Goal: Task Accomplishment & Management: Manage account settings

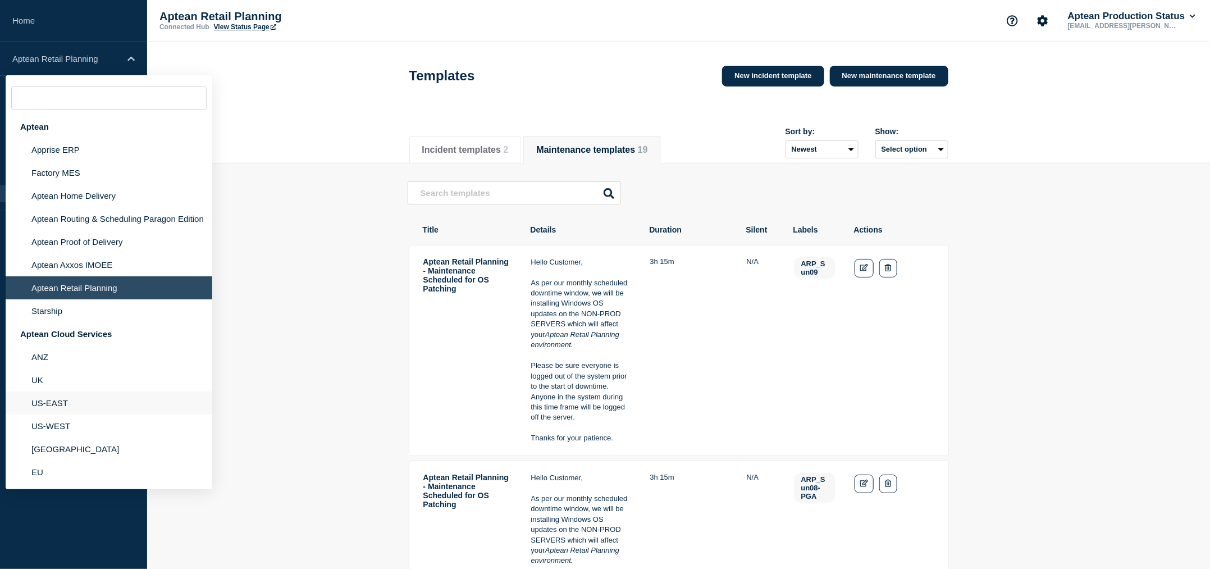
click at [80, 398] on li "US-EAST" at bounding box center [109, 402] width 207 height 23
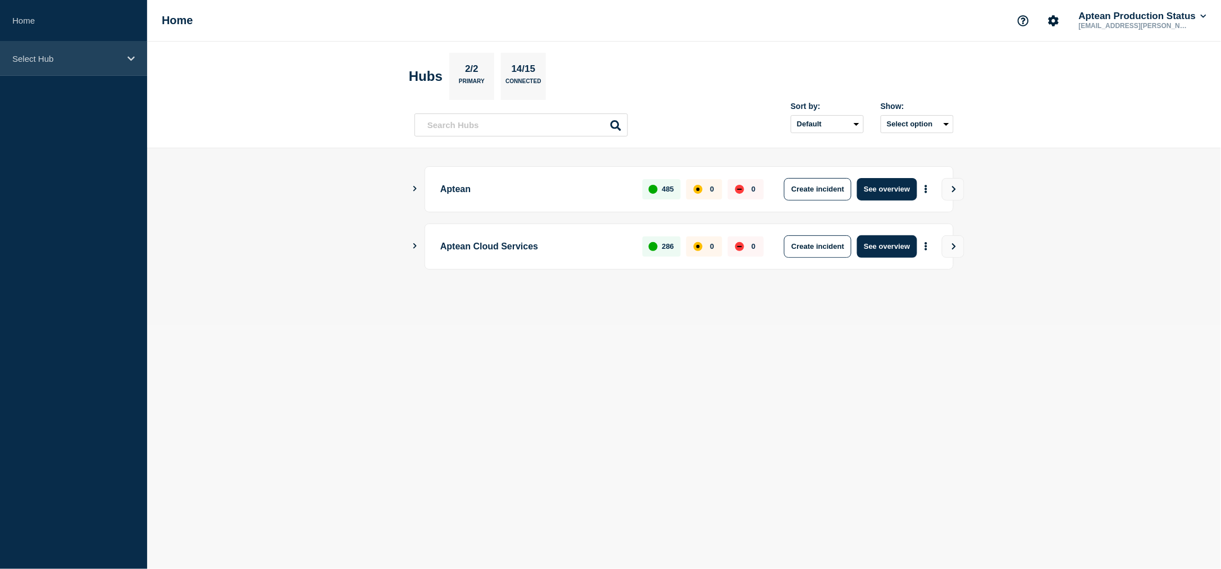
click at [98, 65] on div "Select Hub" at bounding box center [73, 59] width 147 height 34
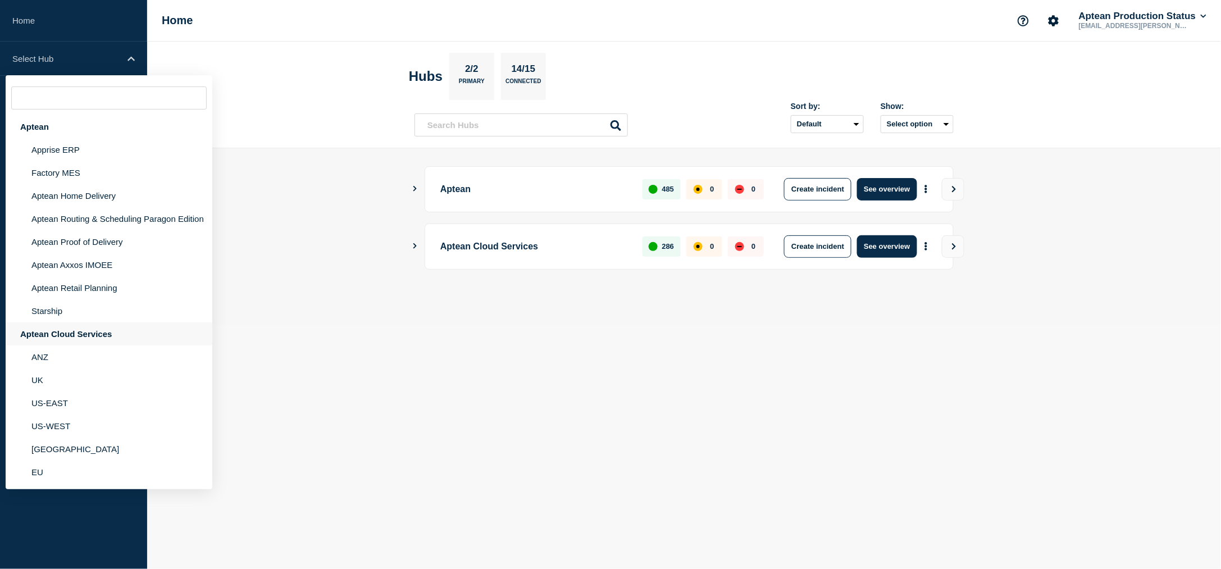
click at [61, 339] on div "Aptean Cloud Services" at bounding box center [109, 333] width 207 height 23
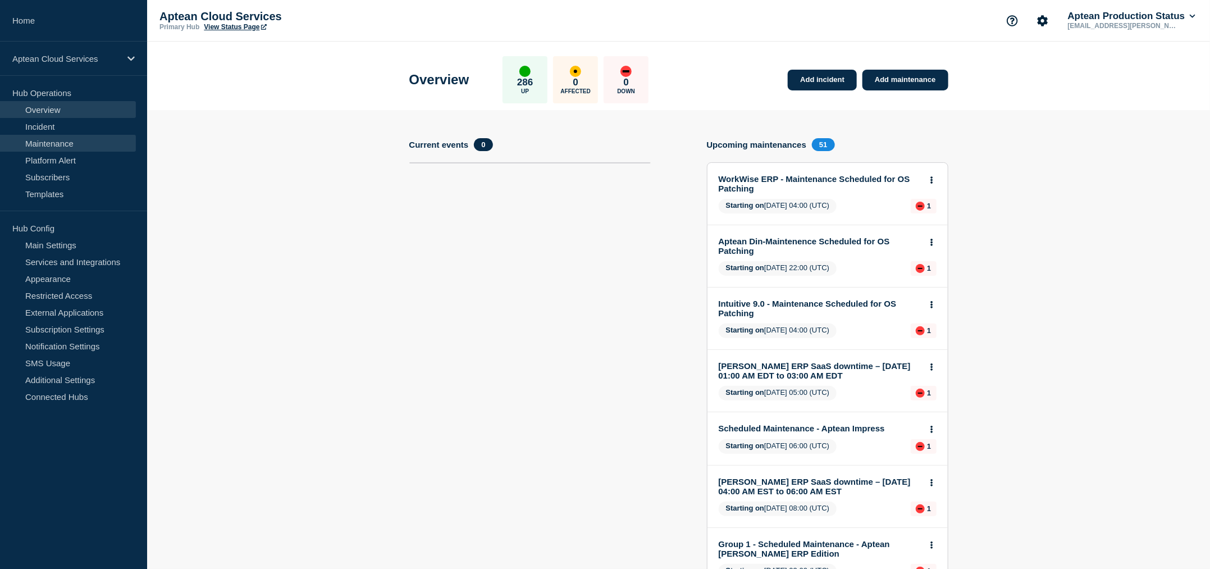
click at [59, 140] on link "Maintenance" at bounding box center [68, 143] width 136 height 17
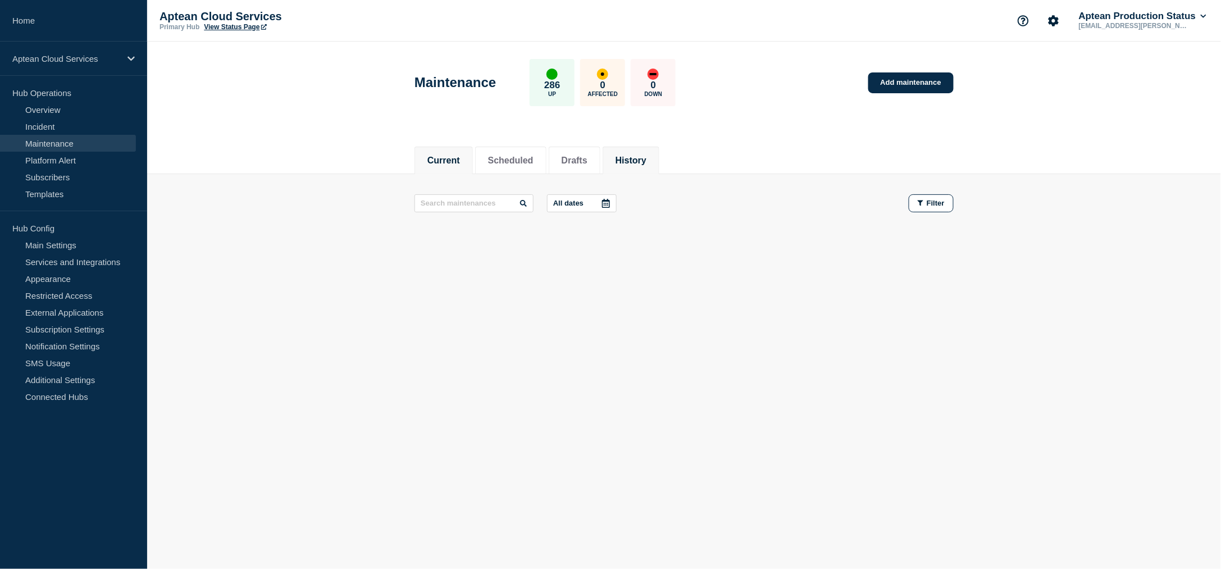
click at [646, 159] on button "History" at bounding box center [630, 161] width 31 height 10
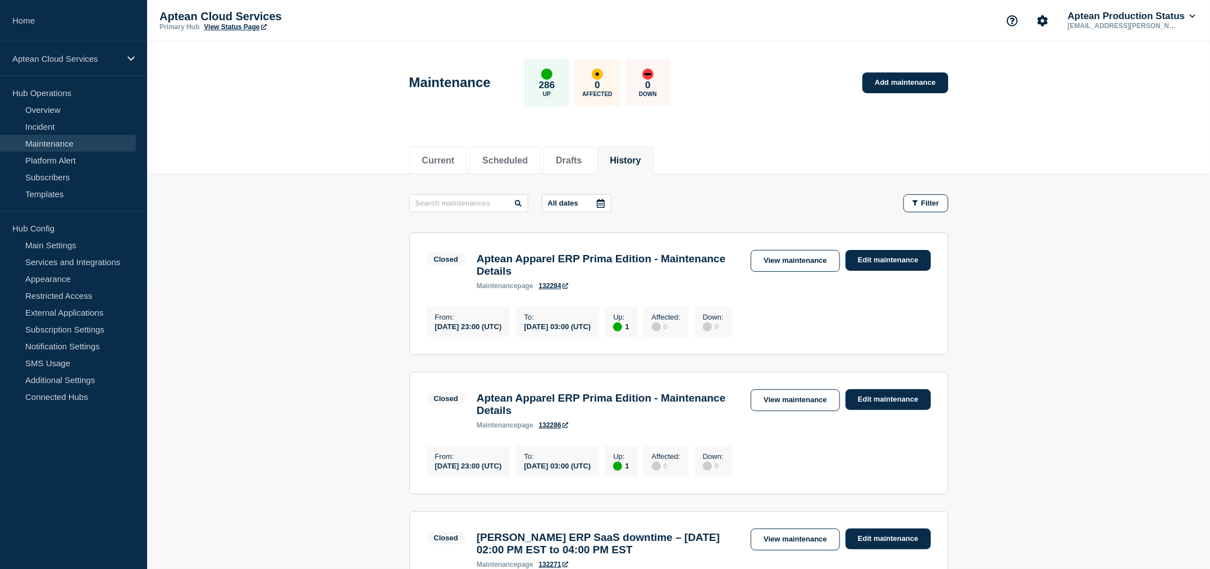
click at [916, 202] on icon "button" at bounding box center [915, 202] width 6 height 7
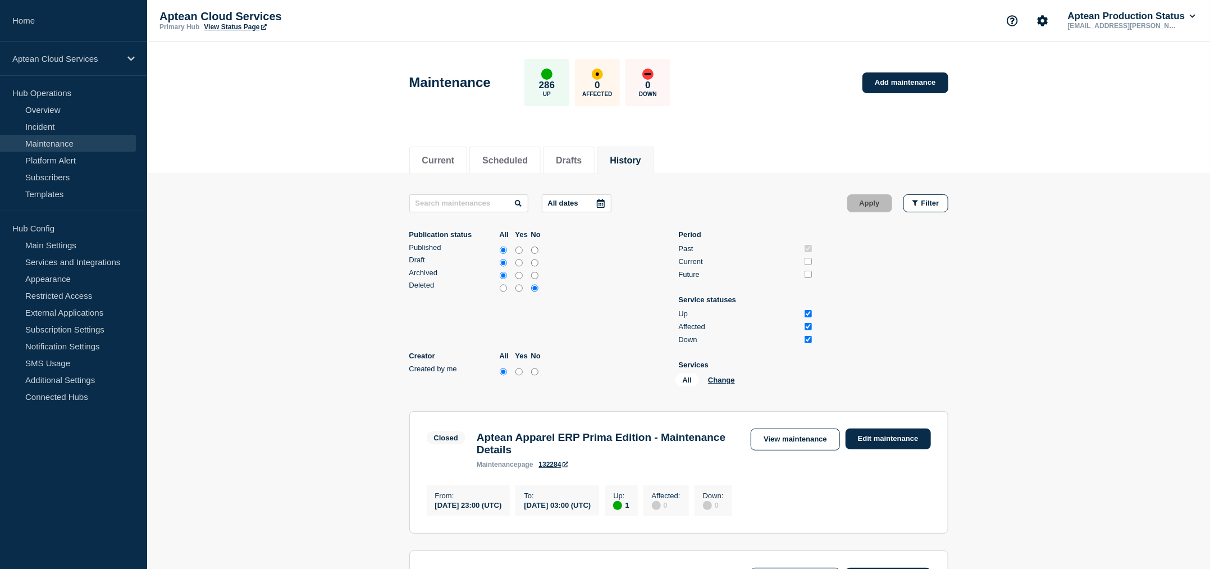
click at [809, 312] on input "Up" at bounding box center [808, 313] width 7 height 7
checkbox input "false"
click at [809, 326] on input "Affected" at bounding box center [808, 326] width 7 height 7
checkbox input "false"
click at [723, 377] on button "Change" at bounding box center [721, 380] width 27 height 8
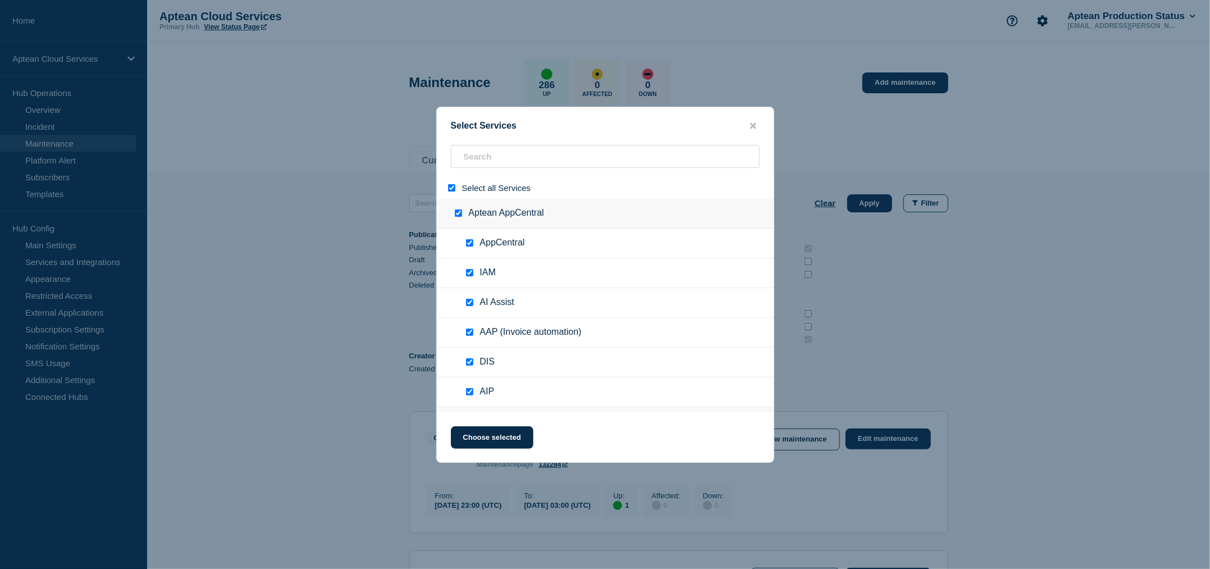
click at [450, 188] on input "select all" at bounding box center [451, 187] width 7 height 7
checkbox input "false"
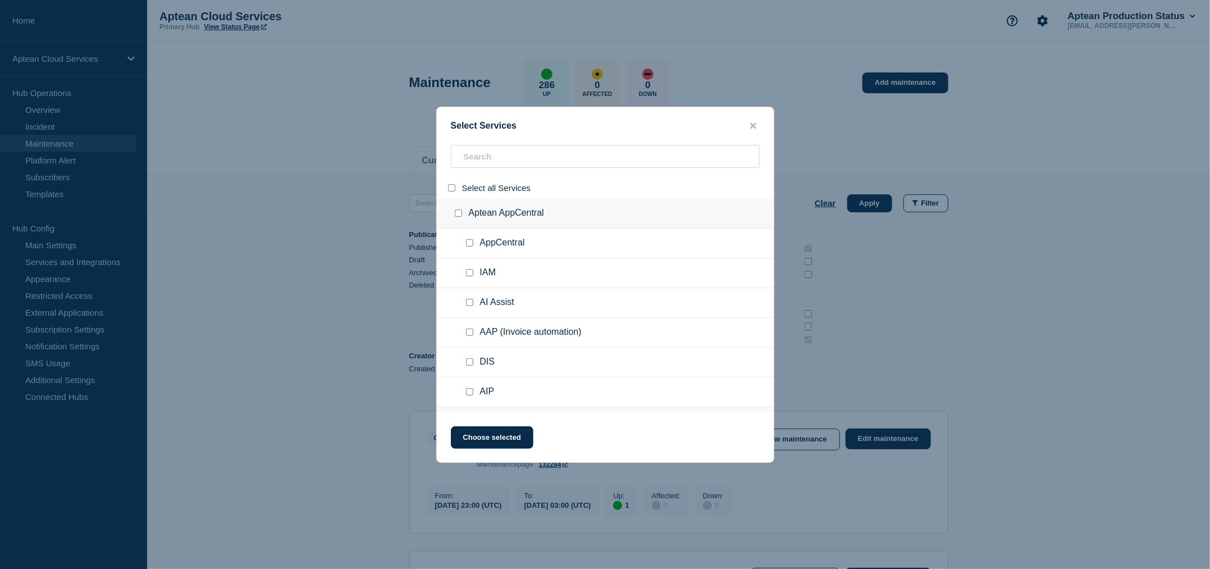
checkbox input "false"
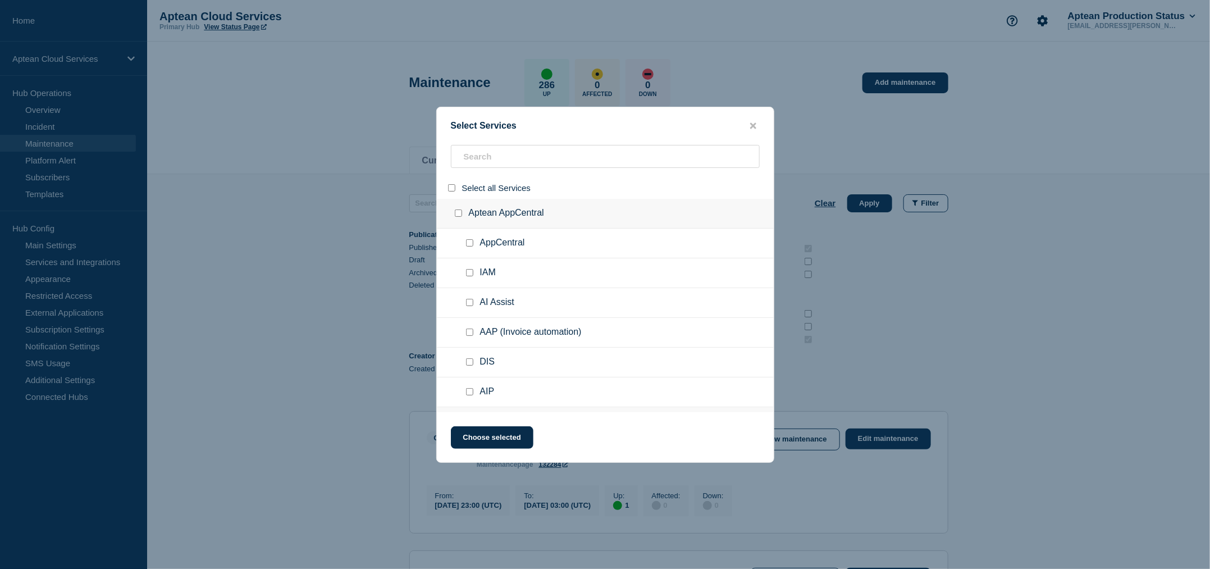
checkbox input "false"
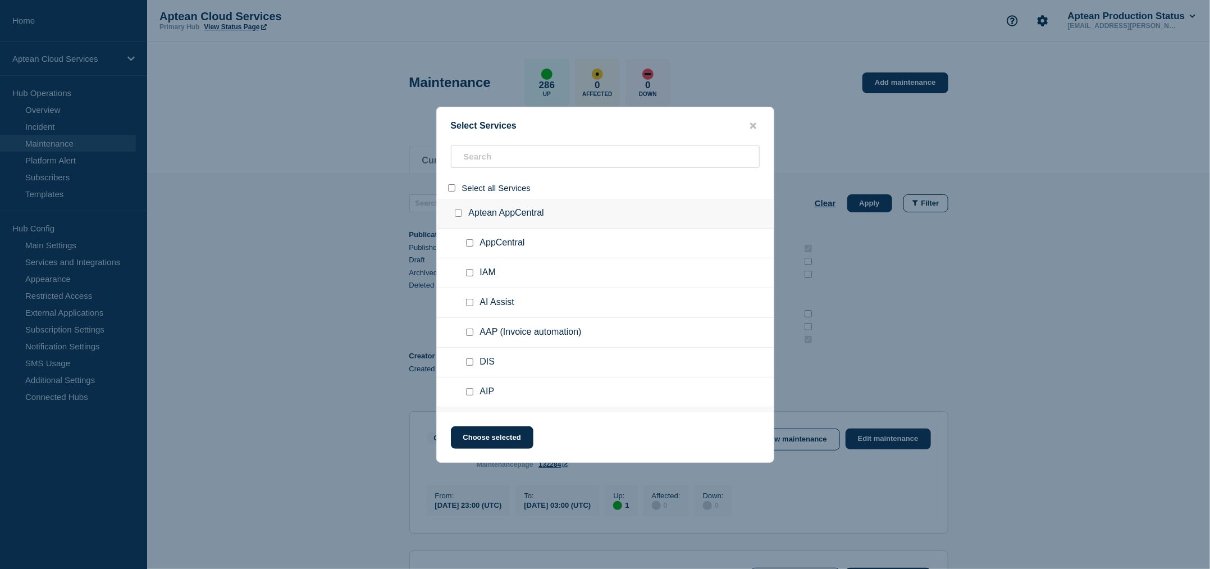
checkbox input "false"
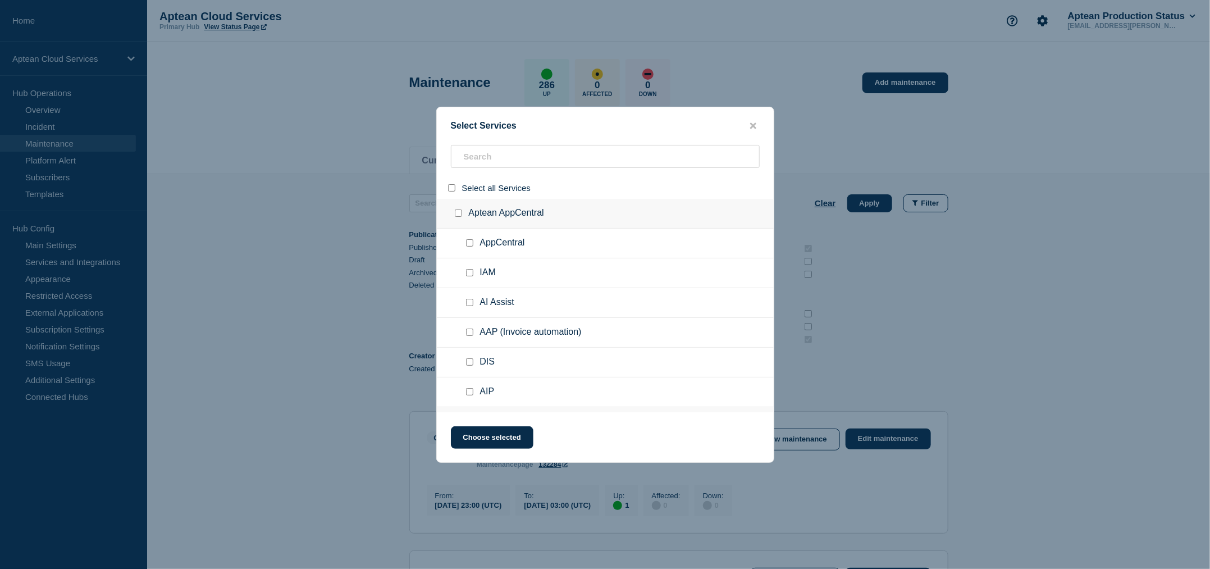
checkbox input "false"
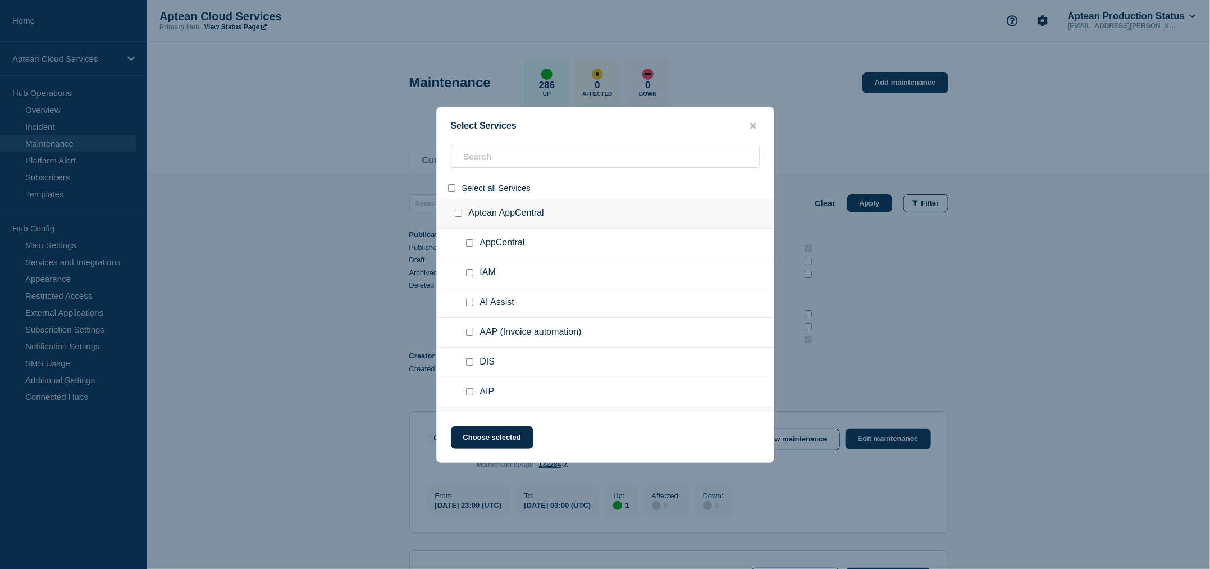
checkbox input "false"
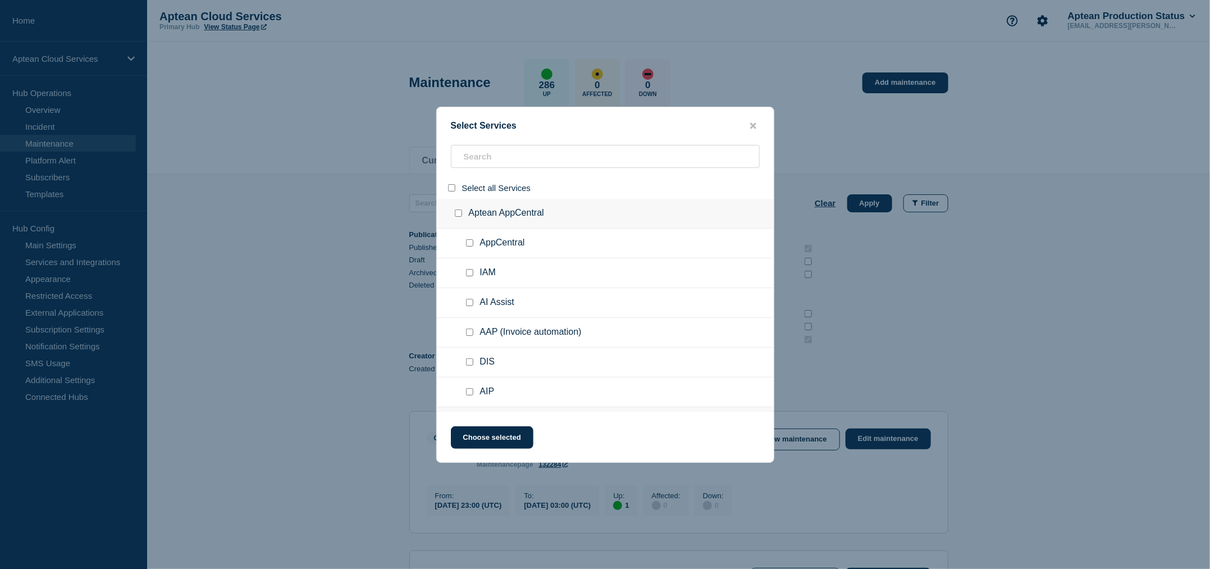
checkbox input "false"
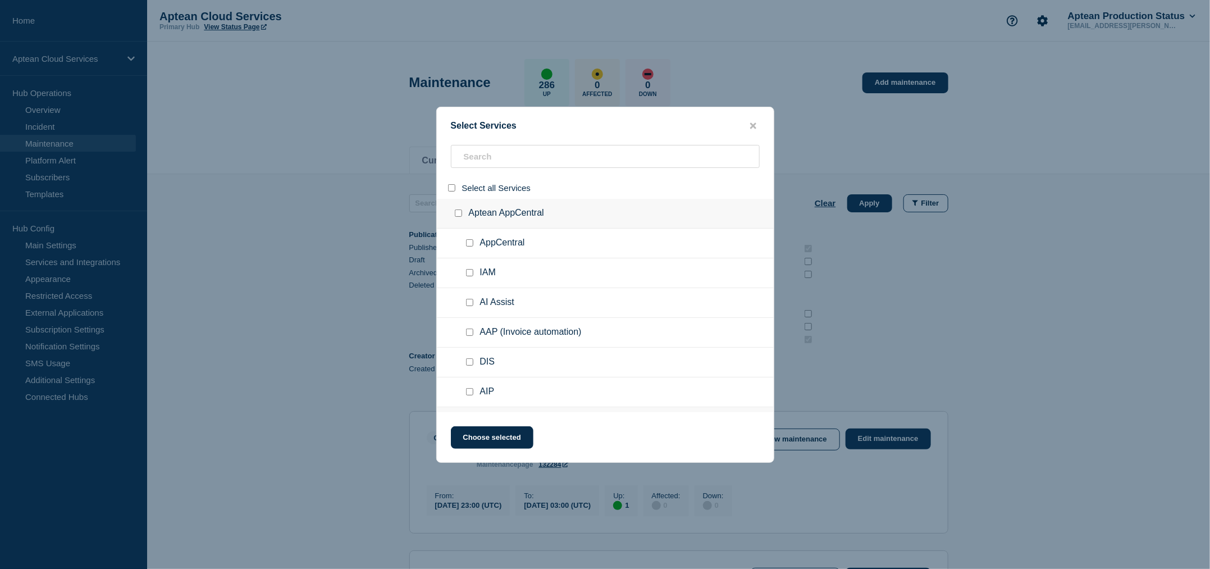
checkbox input "false"
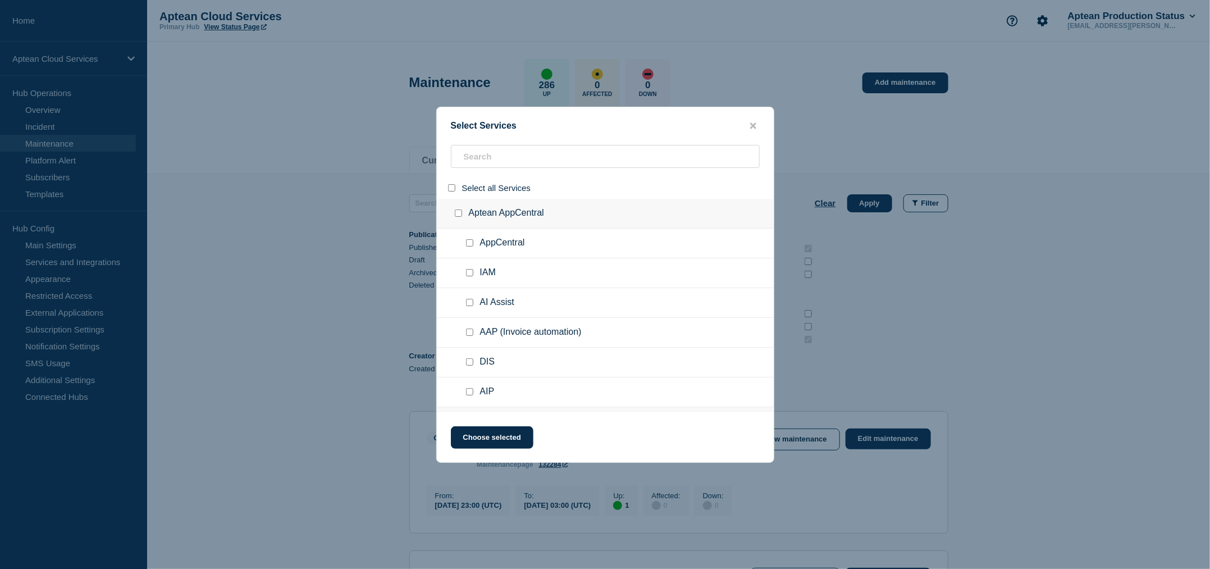
checkbox input "false"
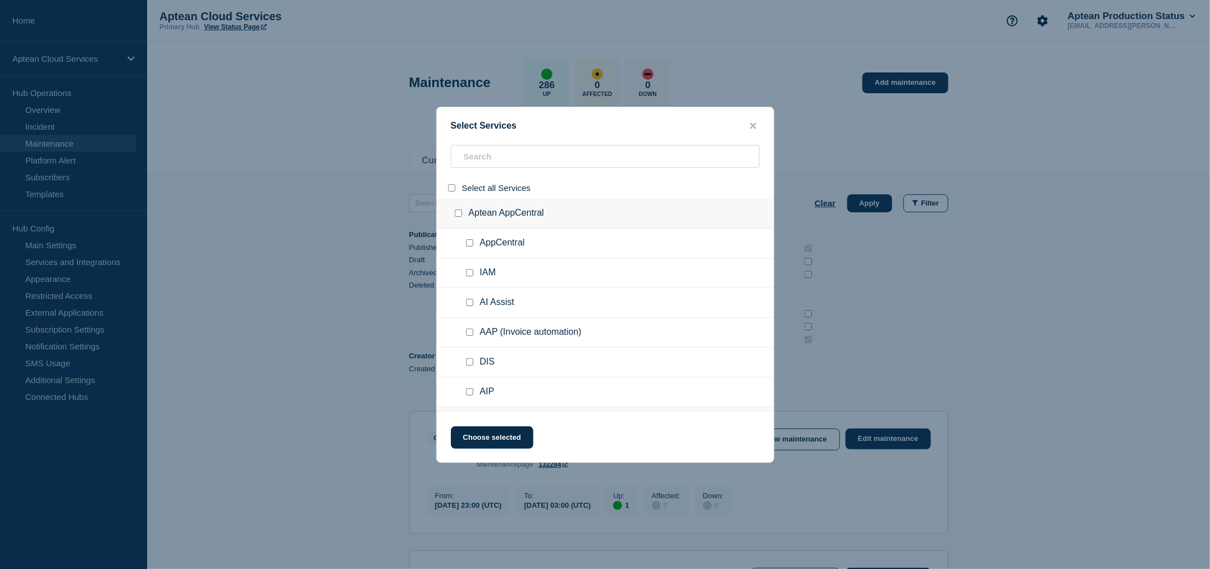
checkbox input "false"
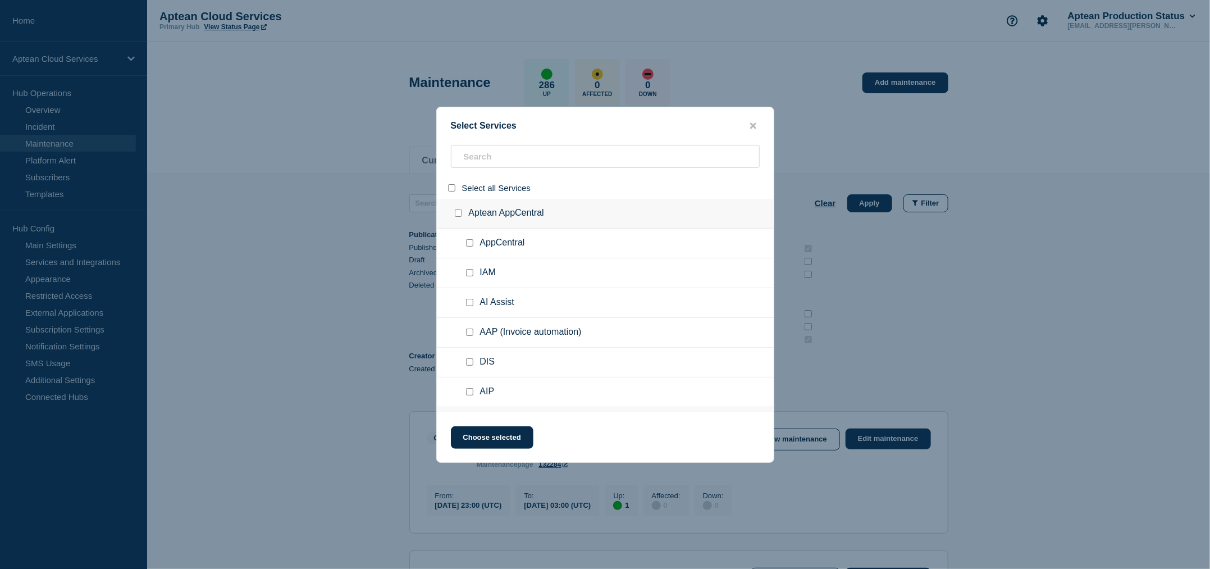
checkbox input "false"
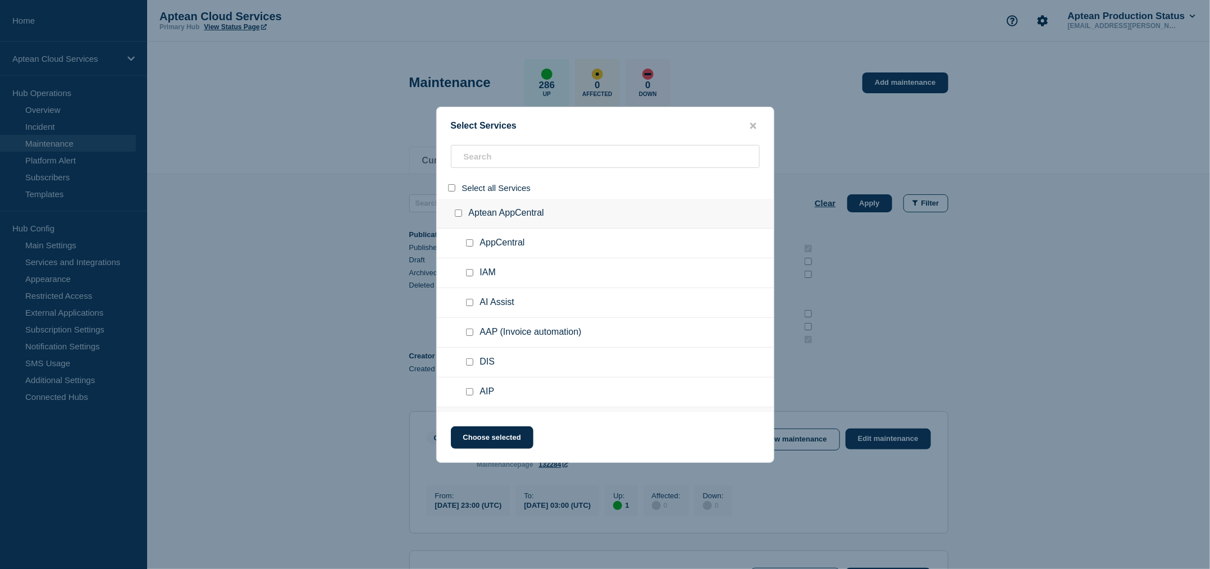
checkbox input "false"
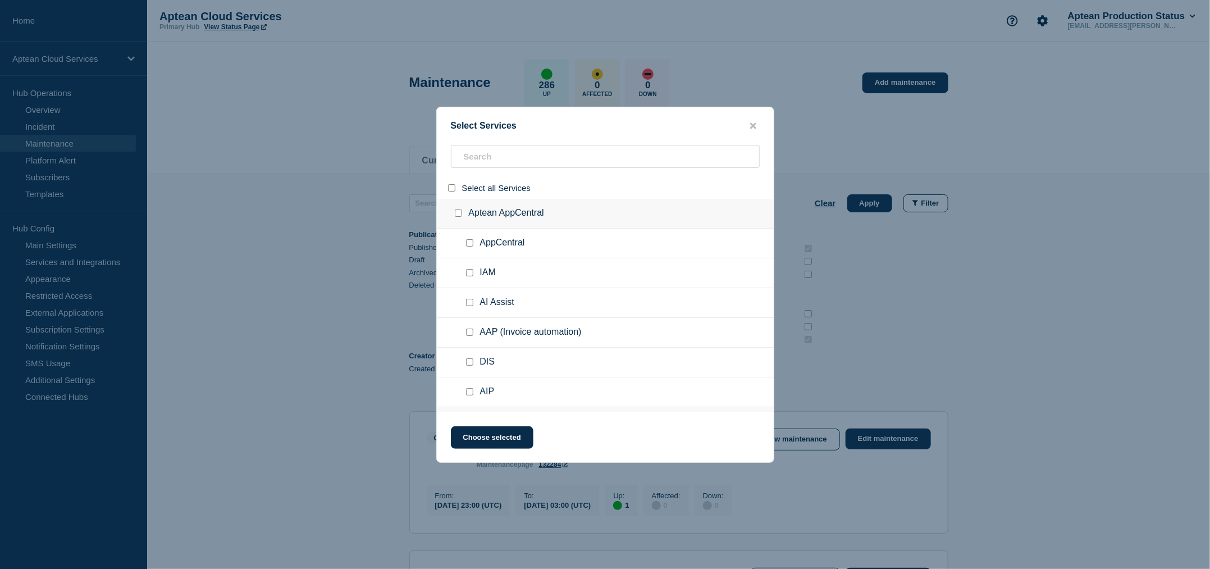
checkbox input "false"
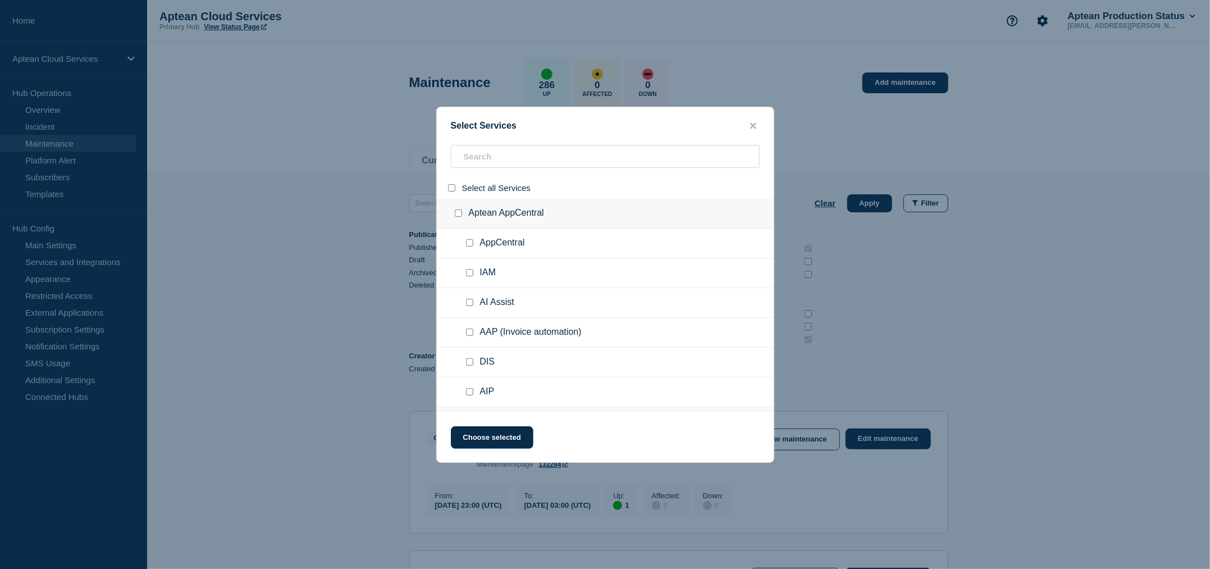
checkbox input "false"
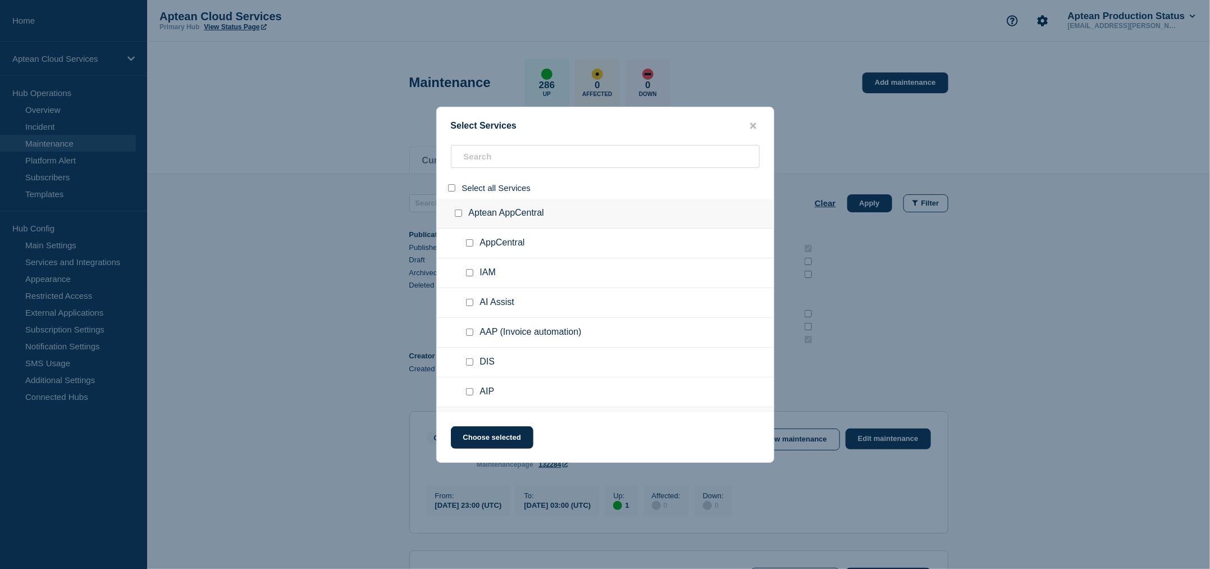
checkbox input "false"
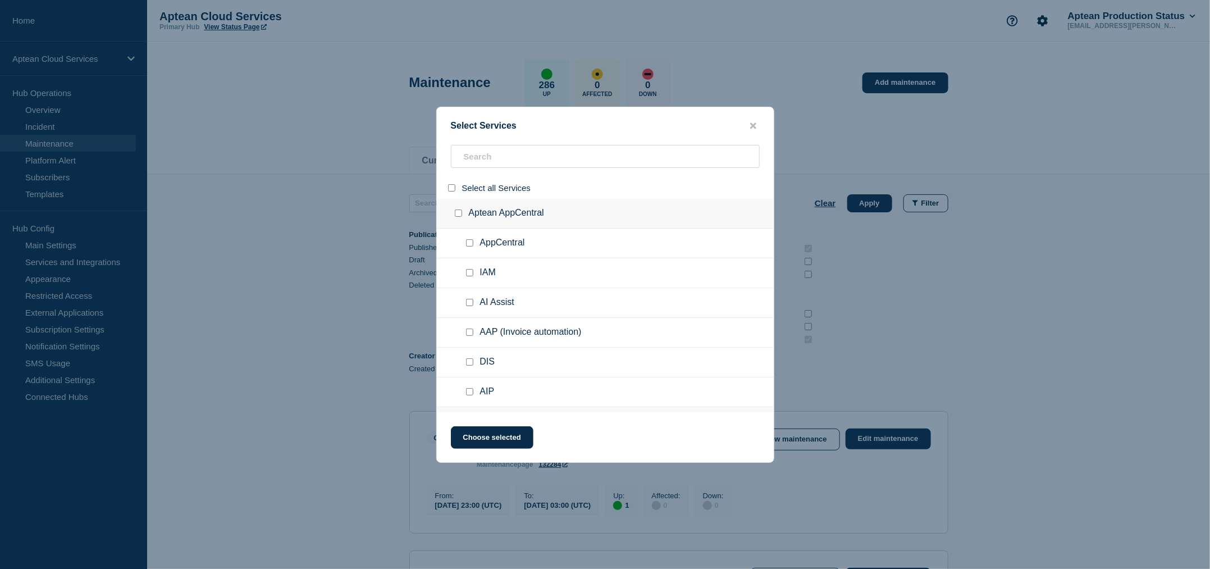
checkbox input "false"
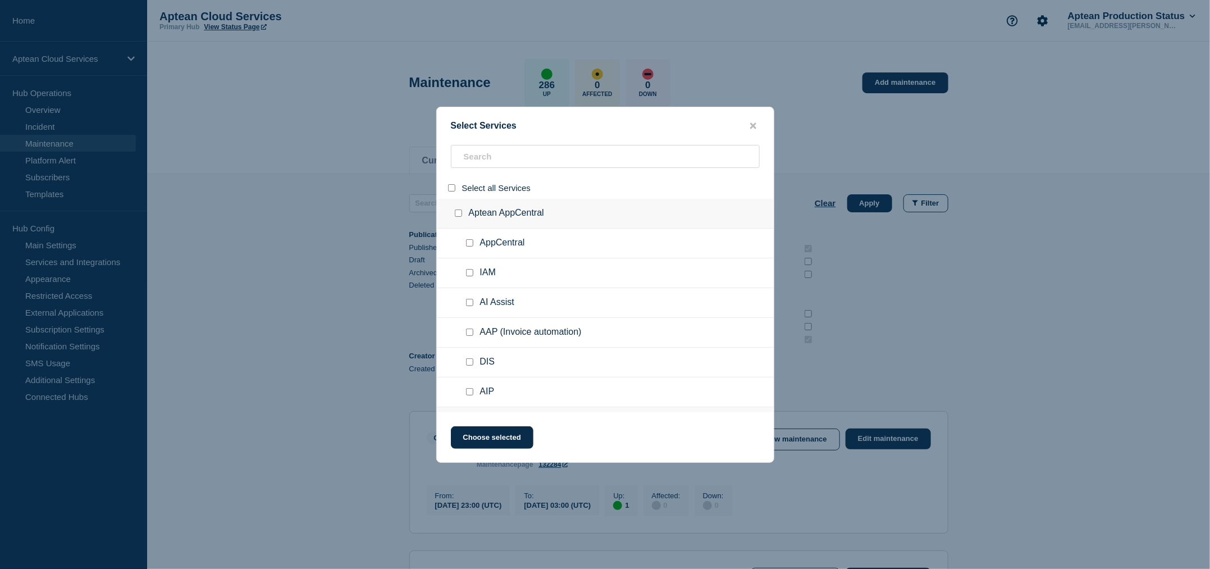
checkbox input "false"
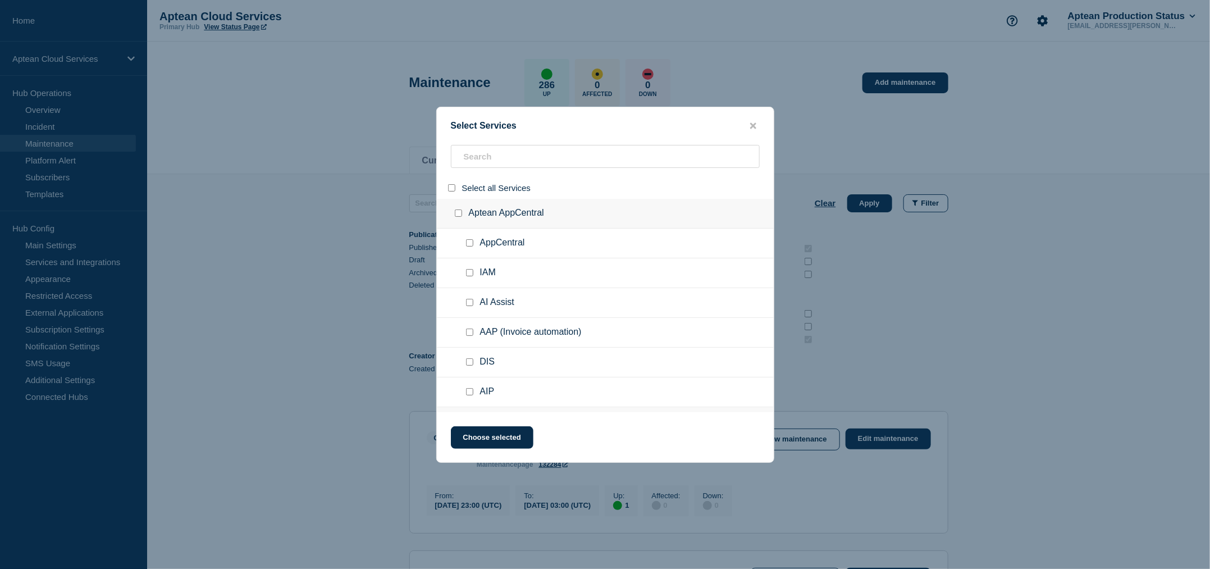
checkbox input "false"
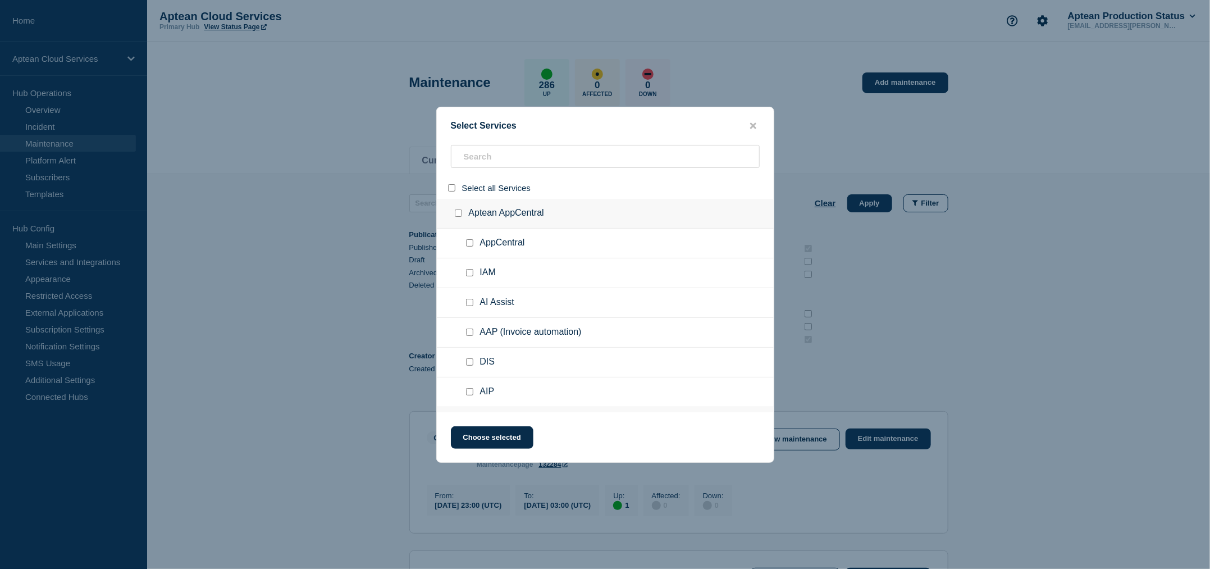
checkbox input "false"
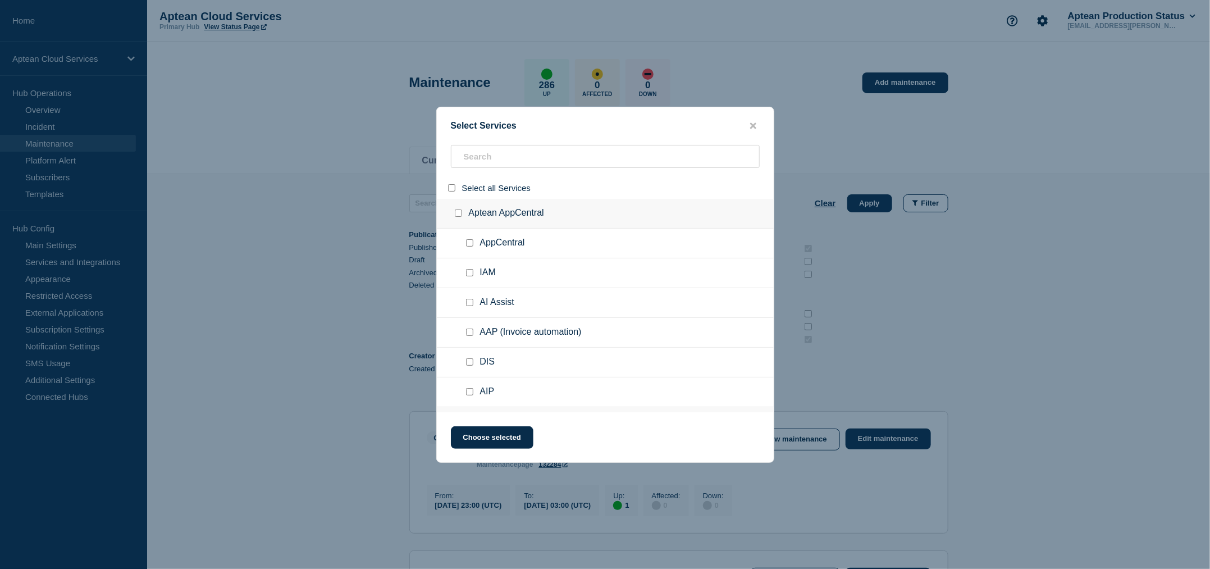
checkbox input "false"
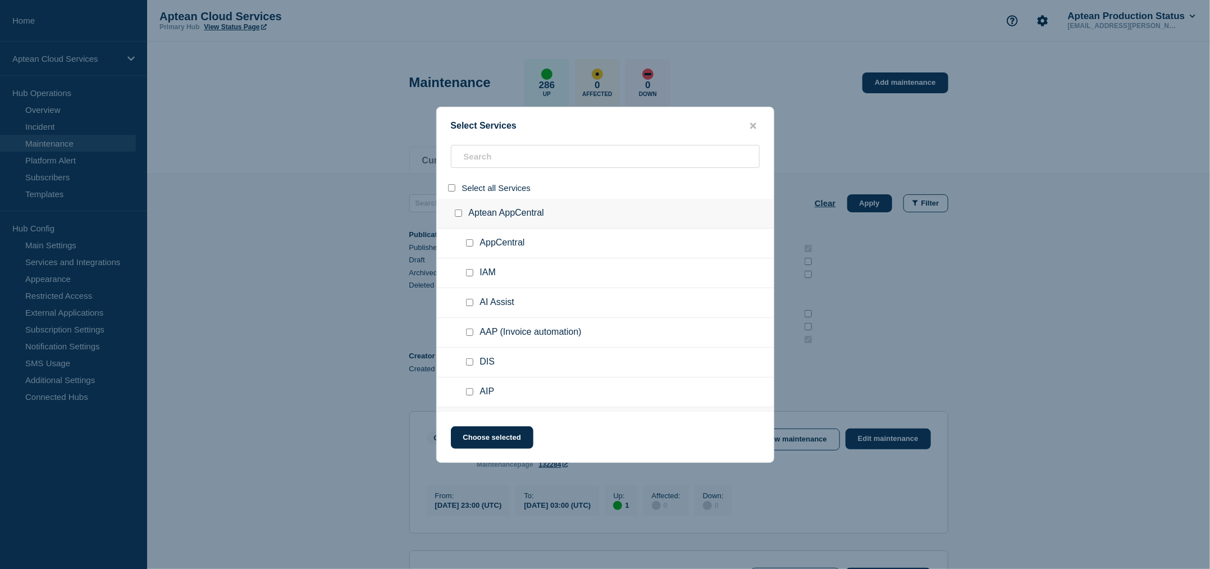
checkbox input "false"
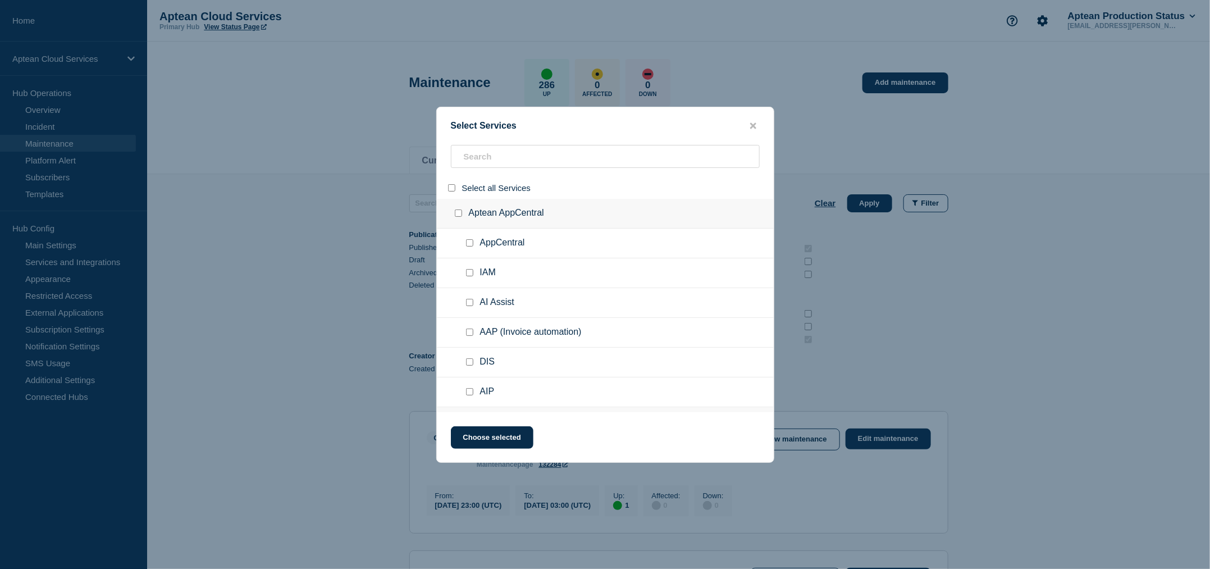
checkbox input "false"
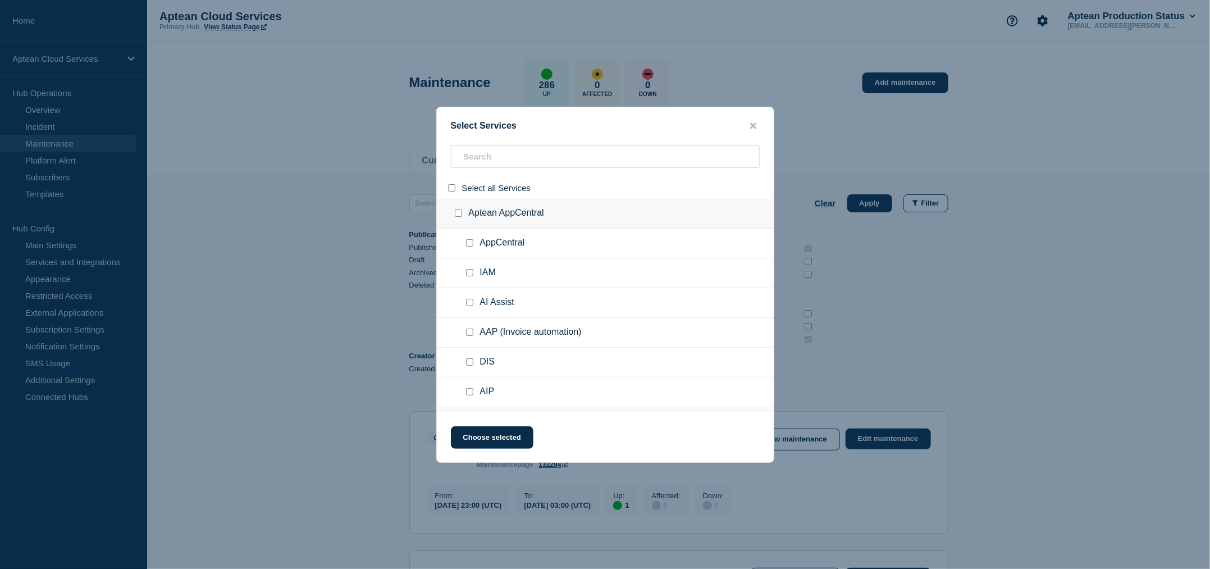
checkbox input "false"
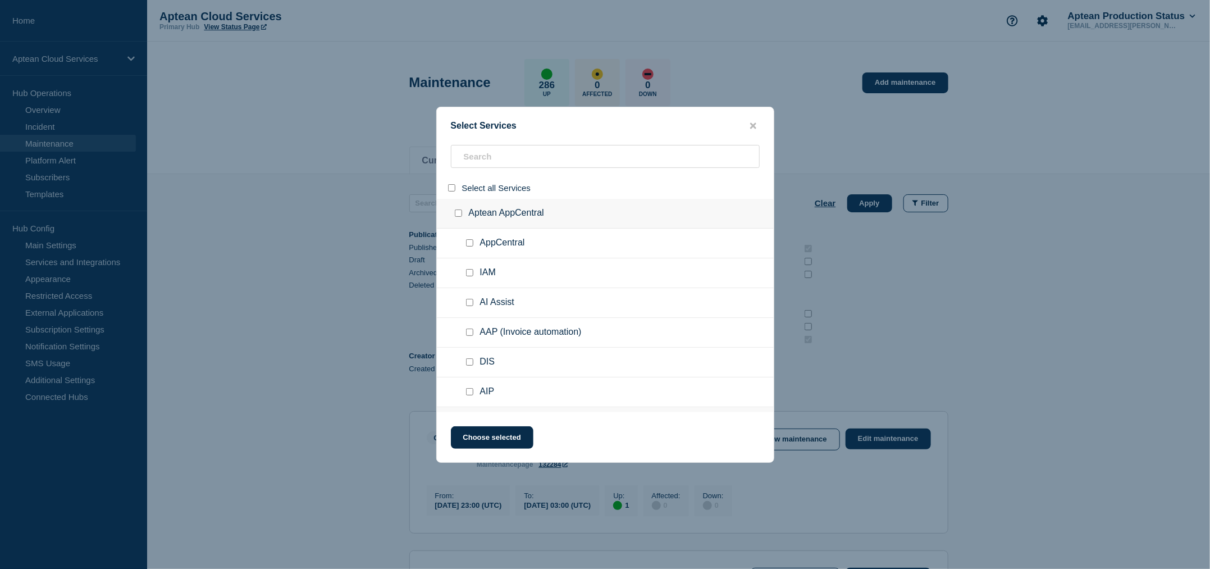
checkbox input "false"
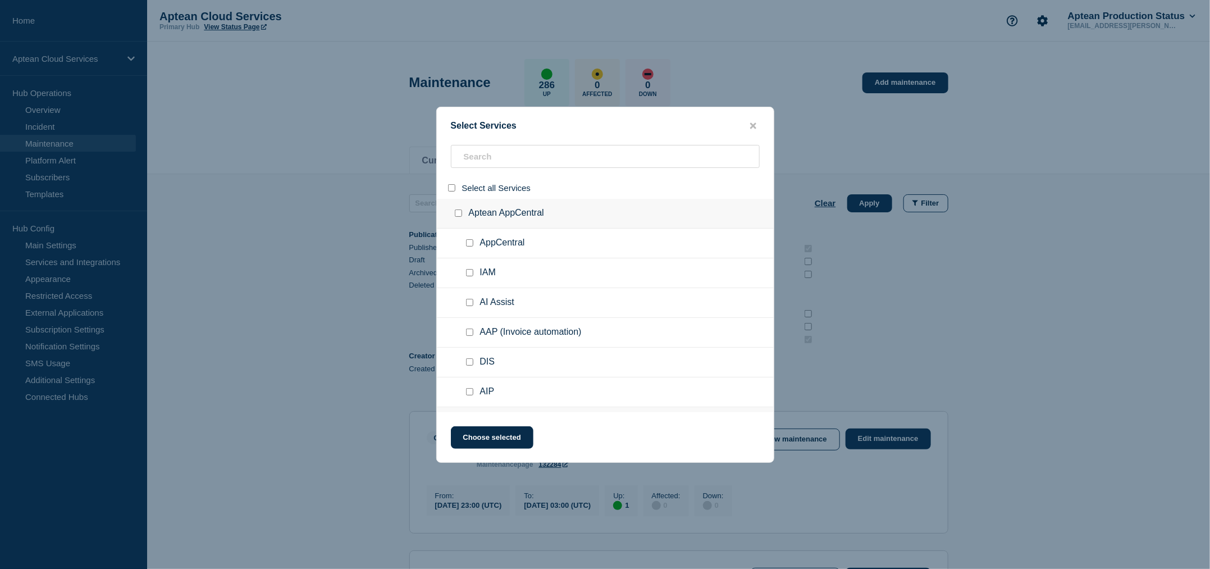
checkbox input "false"
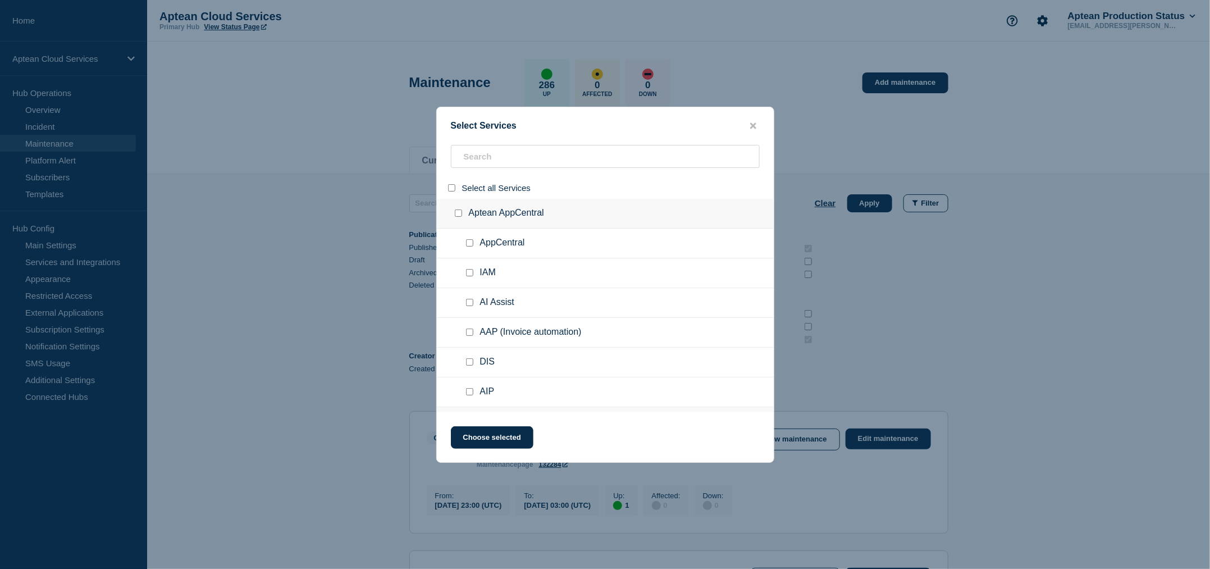
checkbox input "false"
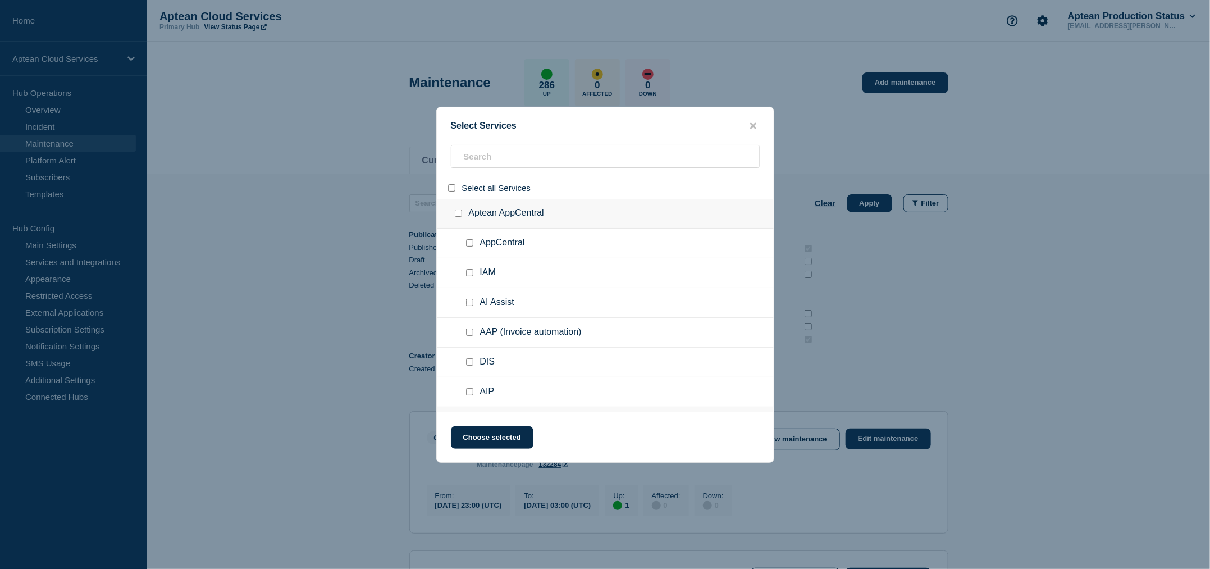
checkbox input "false"
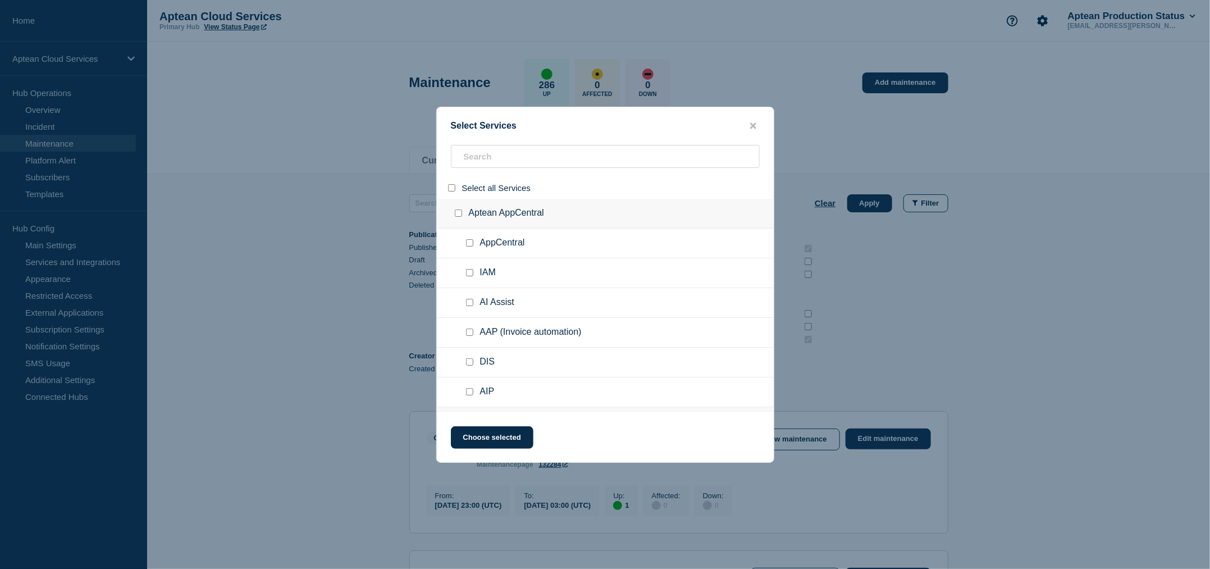
checkbox input "false"
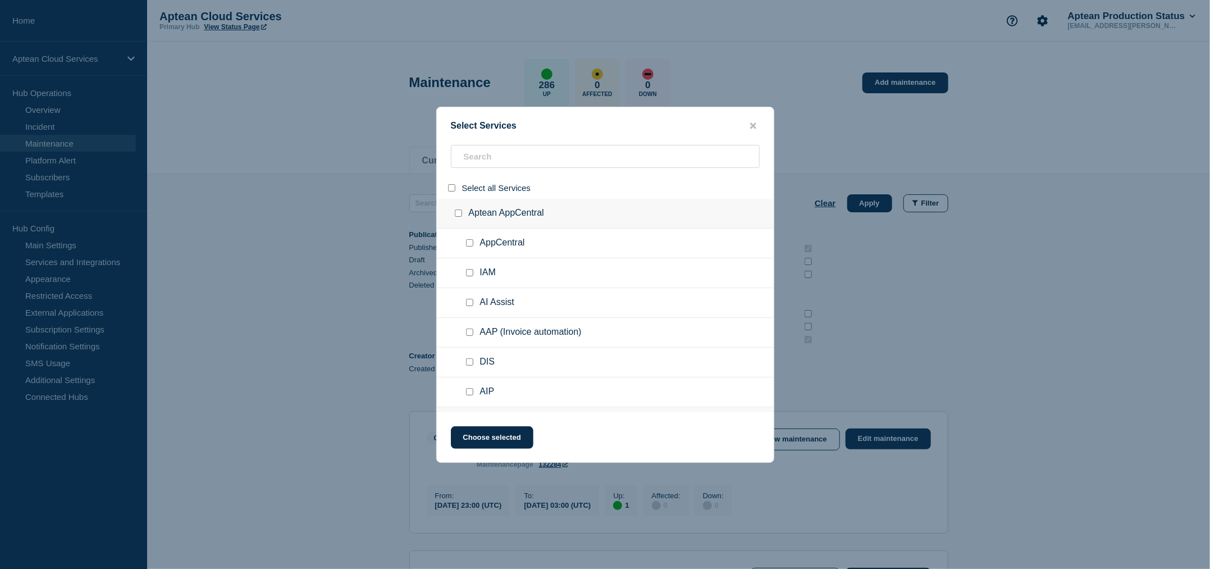
checkbox input "false"
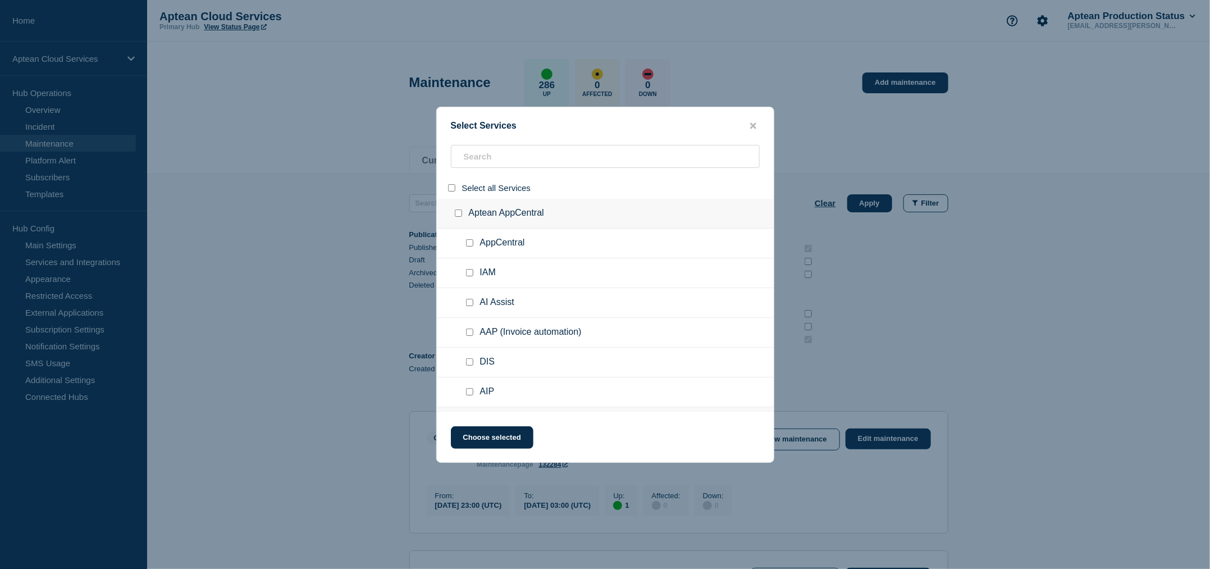
checkbox input "false"
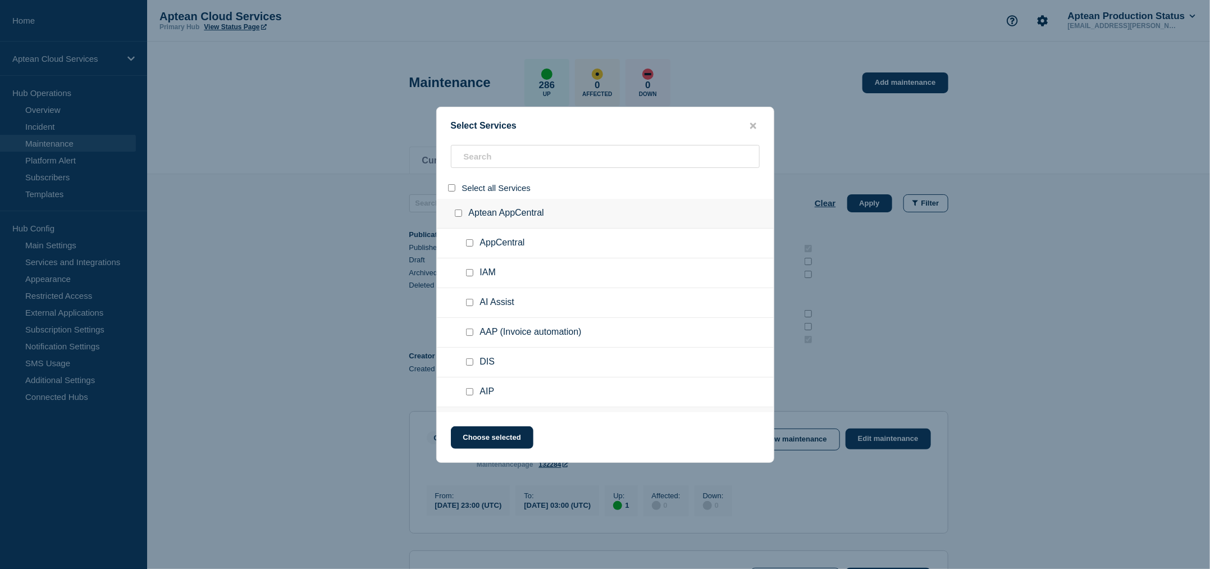
checkbox input "false"
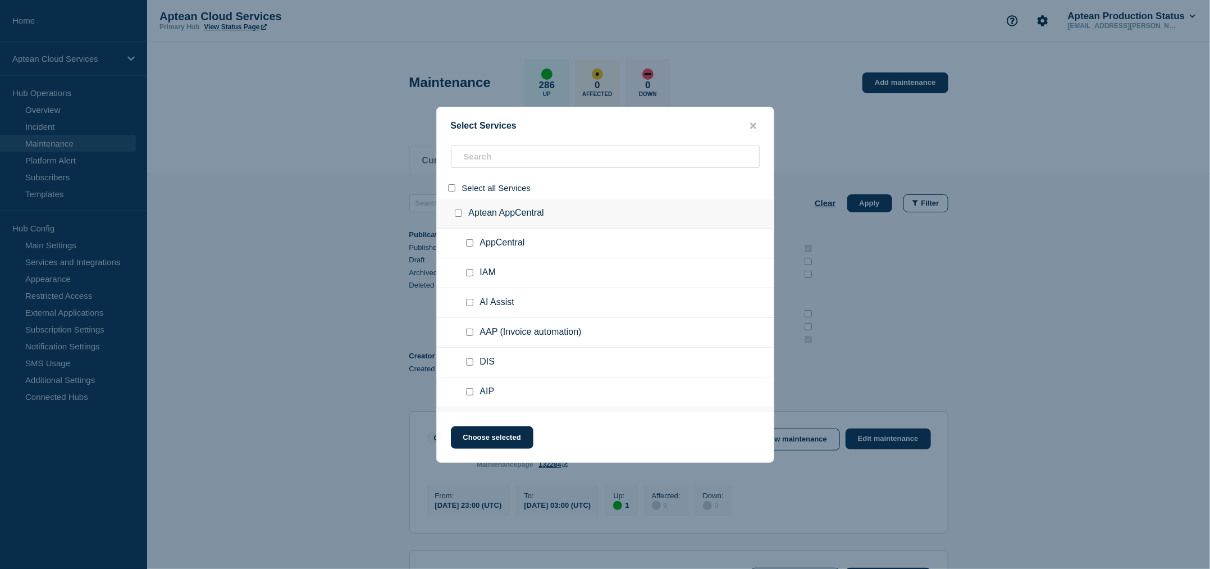
checkbox input "false"
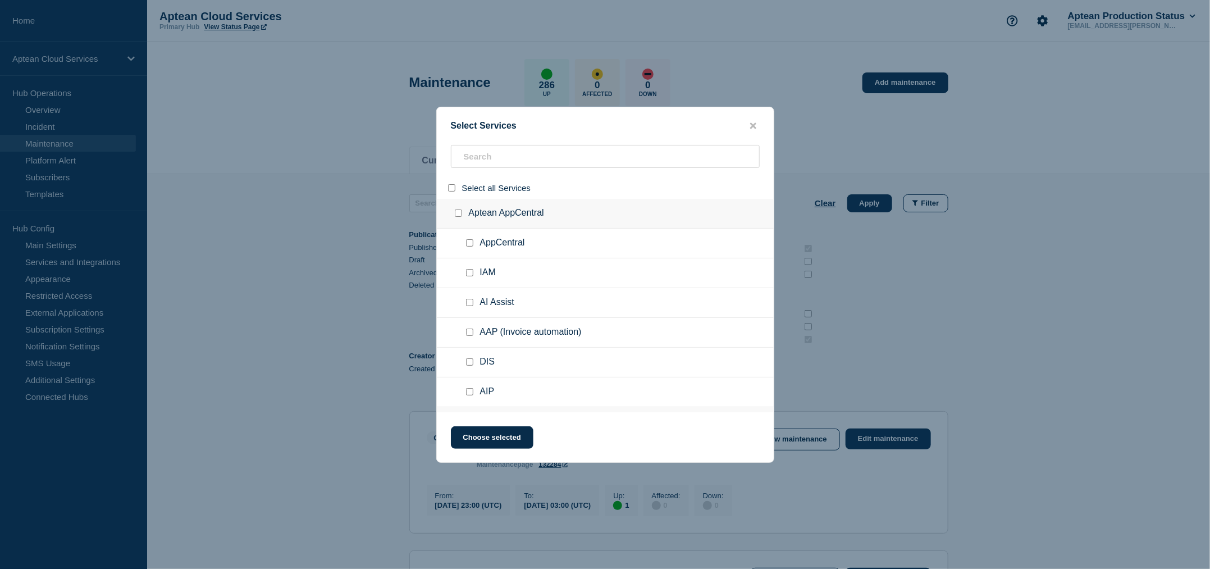
checkbox input "false"
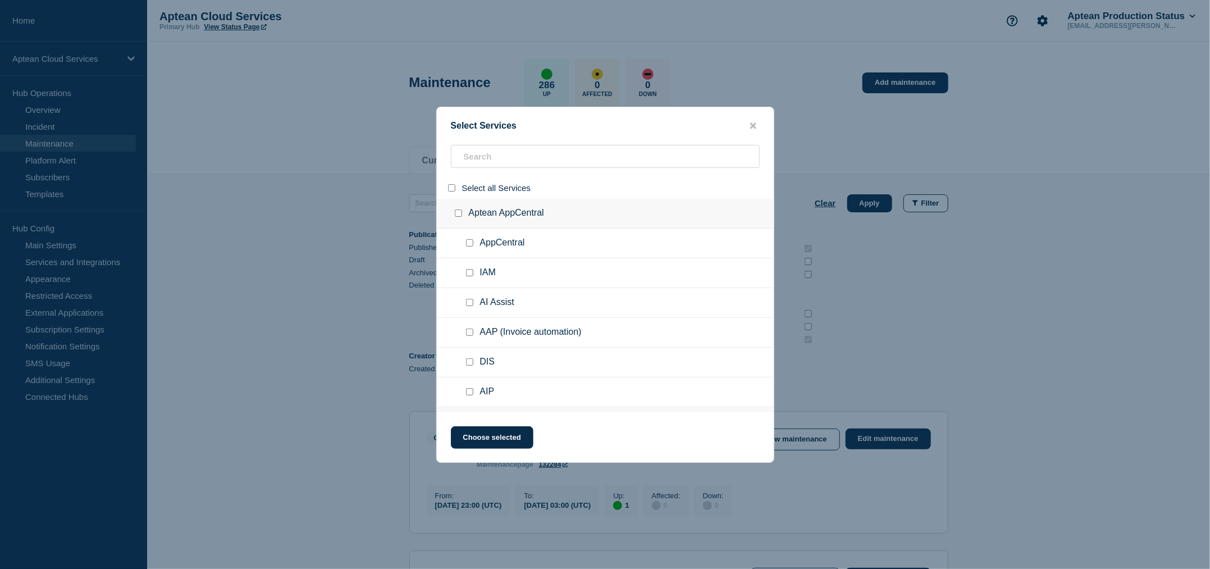
checkbox input "false"
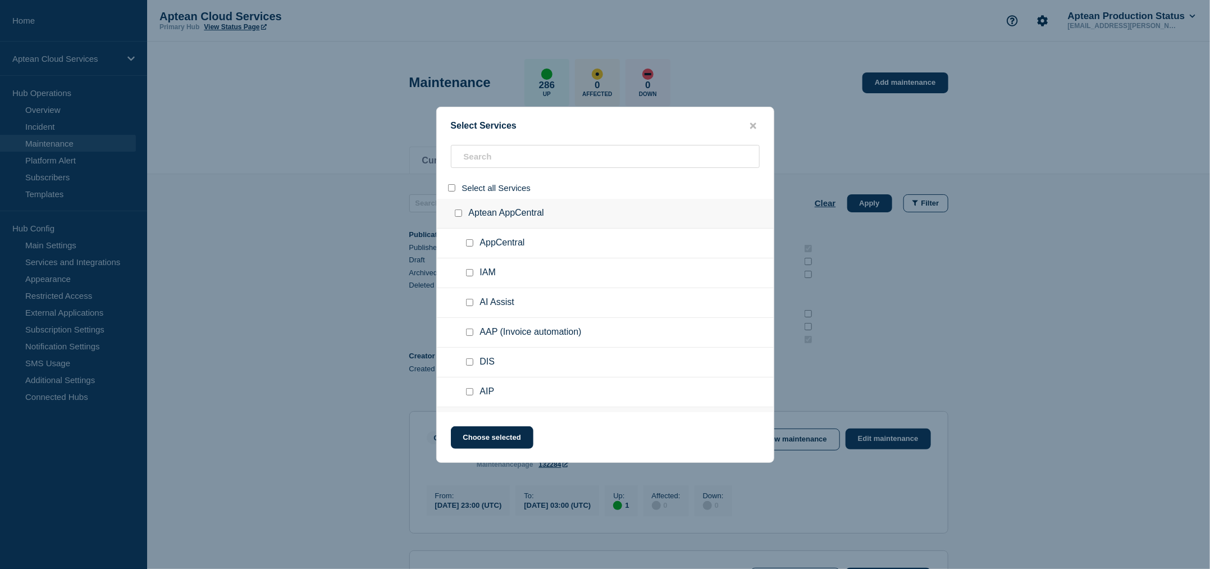
checkbox input "false"
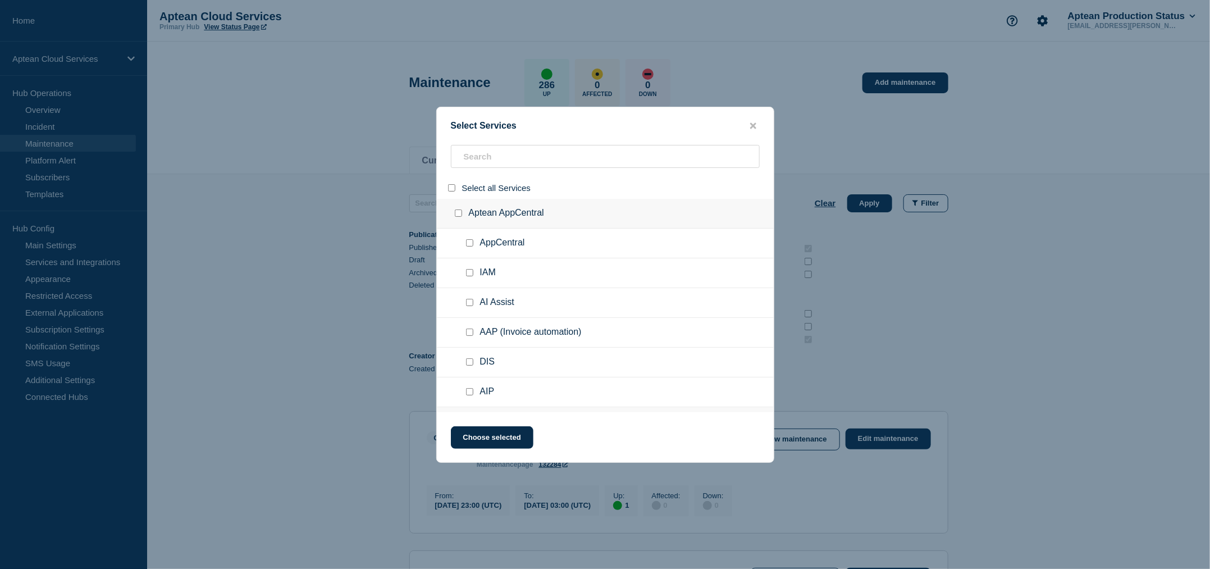
checkbox input "false"
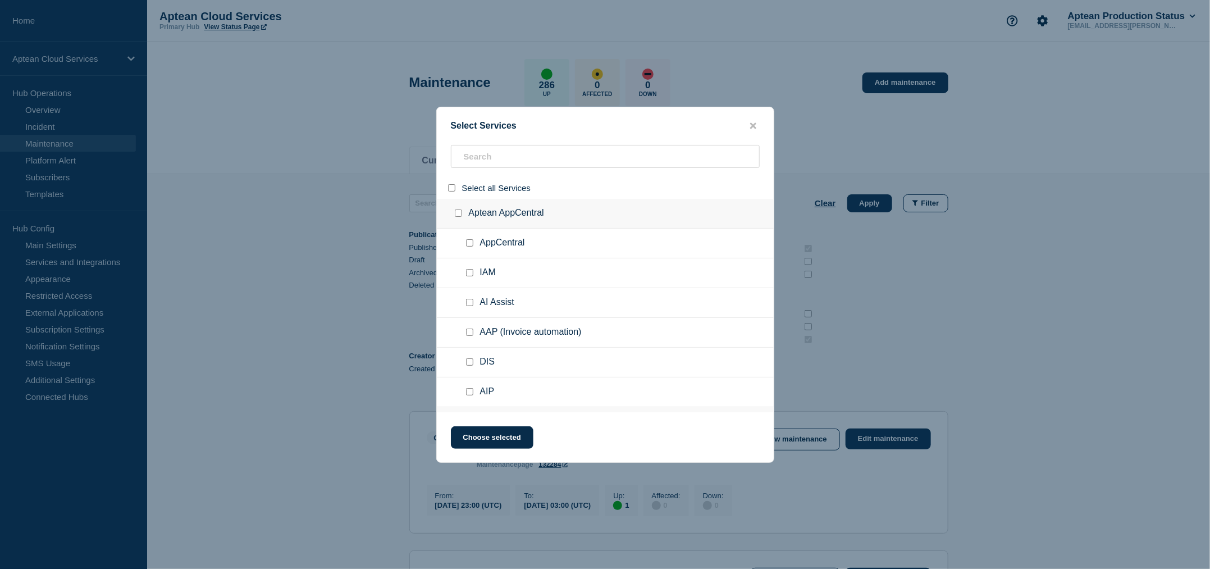
checkbox input "false"
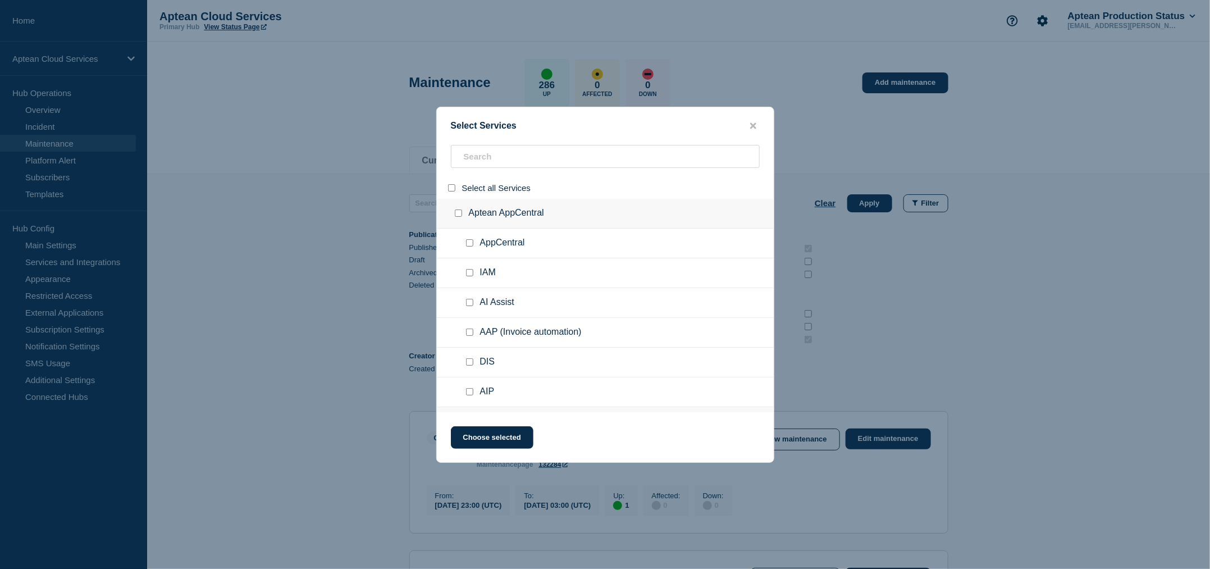
checkbox input "false"
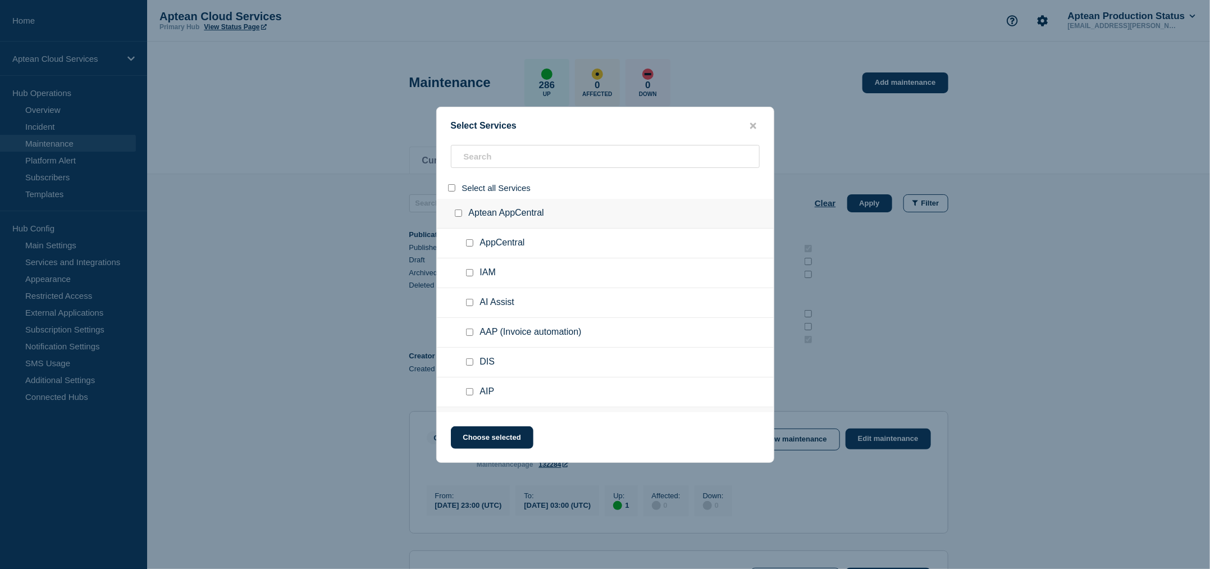
checkbox input "false"
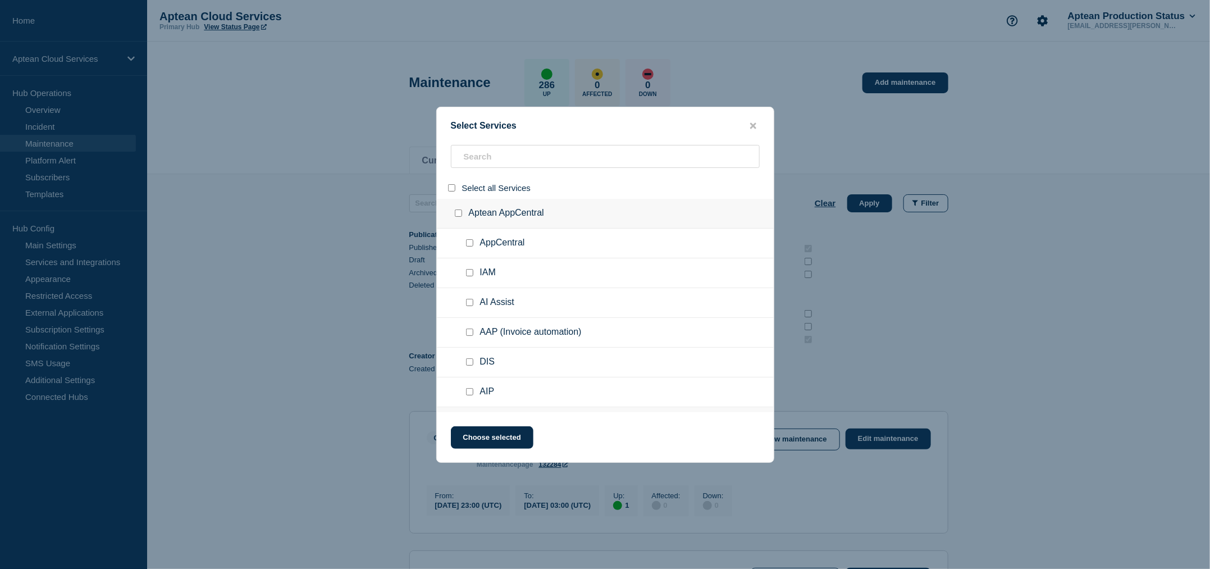
checkbox input "false"
click at [509, 151] on input "search" at bounding box center [605, 156] width 309 height 23
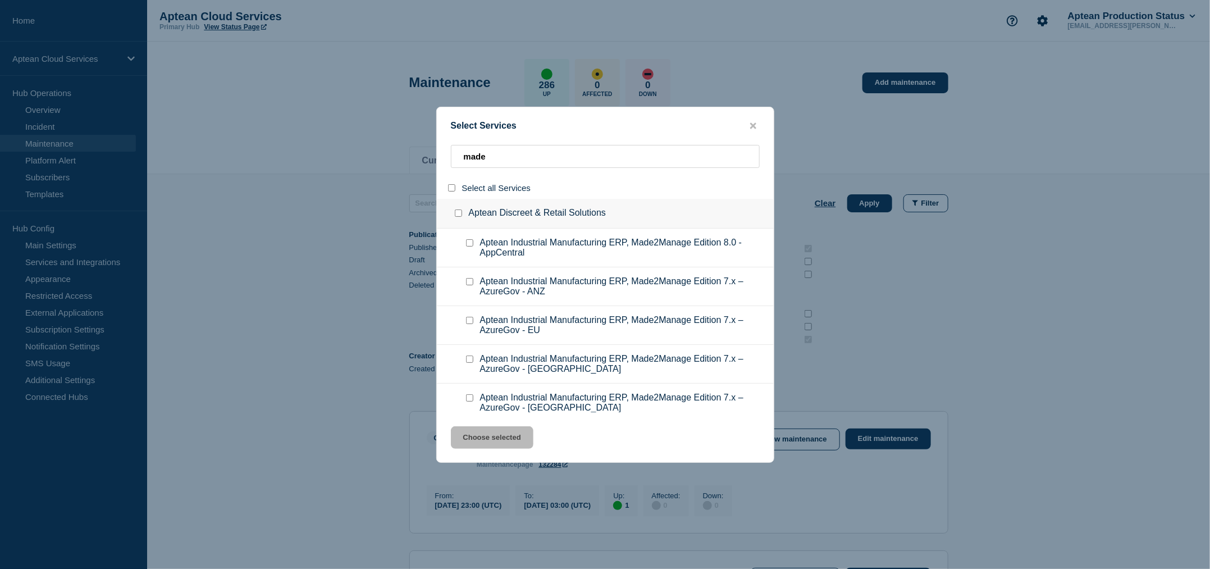
click at [469, 282] on input "service: Aptean Industrial Manufacturing ERP, Made2Manage Edition 7.x – AzureGo…" at bounding box center [469, 281] width 7 height 7
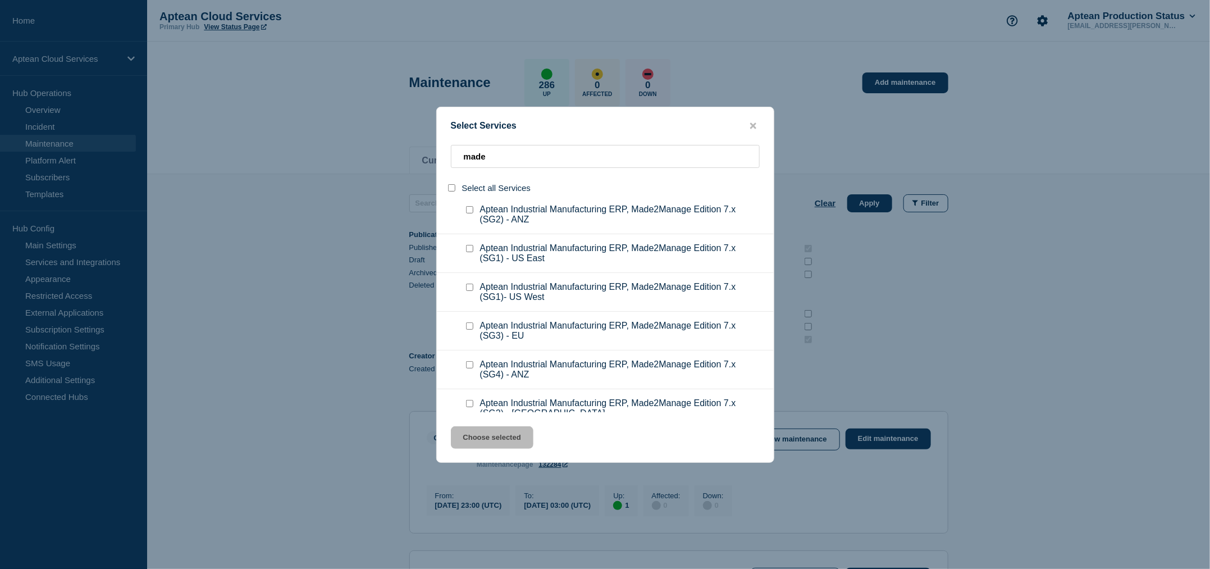
scroll to position [422, 0]
click at [468, 287] on input "service: Aptean Industrial Manufacturing ERP, Made2Manage Edition 7.x (SG1)- US…" at bounding box center [469, 285] width 7 height 7
click at [470, 250] on input "service: Aptean Industrial Manufacturing ERP, Made2Manage Edition 7.x (SG1) - U…" at bounding box center [469, 247] width 7 height 7
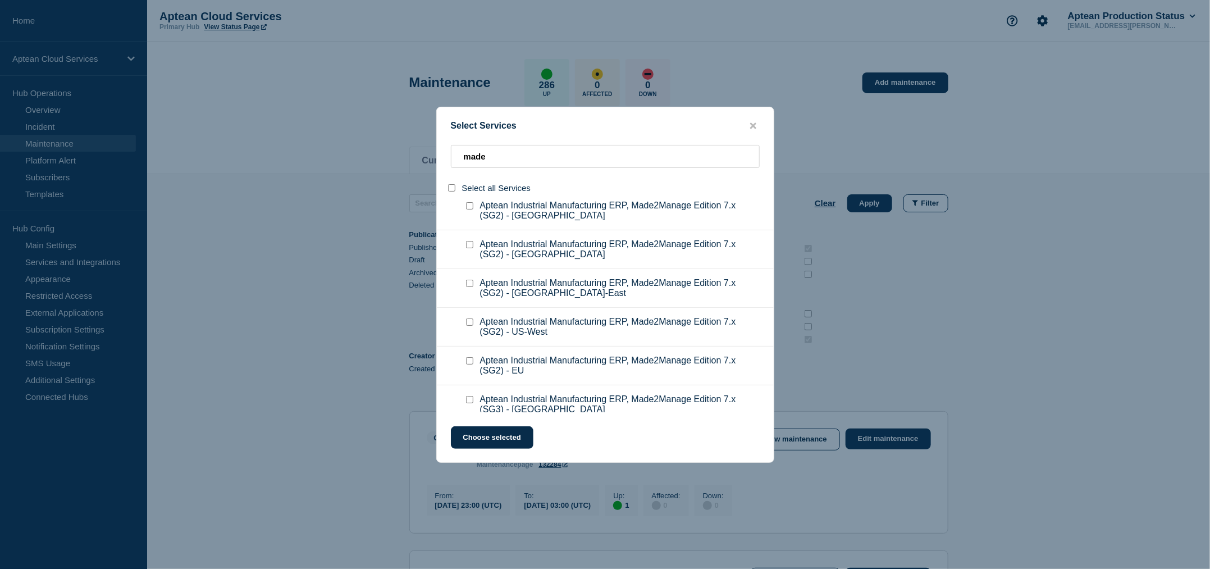
scroll to position [619, 0]
click at [472, 284] on input "service: Aptean Industrial Manufacturing ERP, Made2Manage Edition 7.x (SG2) - U…" at bounding box center [469, 282] width 7 height 7
click at [471, 325] on input "service: Aptean Industrial Manufacturing ERP, Made2Manage Edition 7.x (SG2) - U…" at bounding box center [469, 321] width 7 height 7
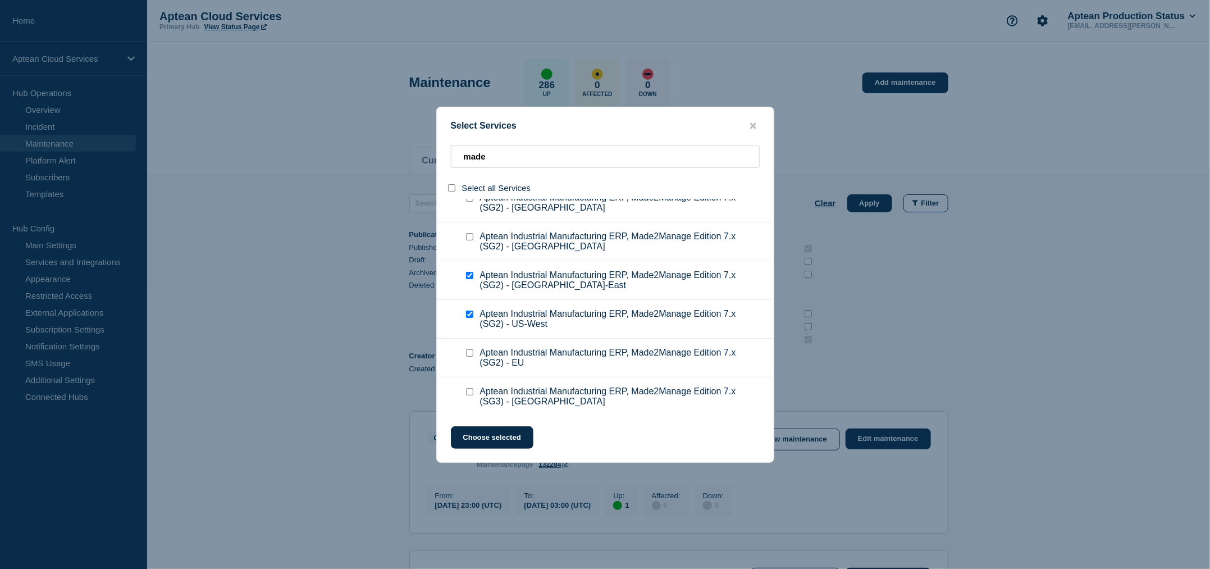
scroll to position [626, 0]
click at [466, 434] on button "Choose selected" at bounding box center [492, 437] width 83 height 22
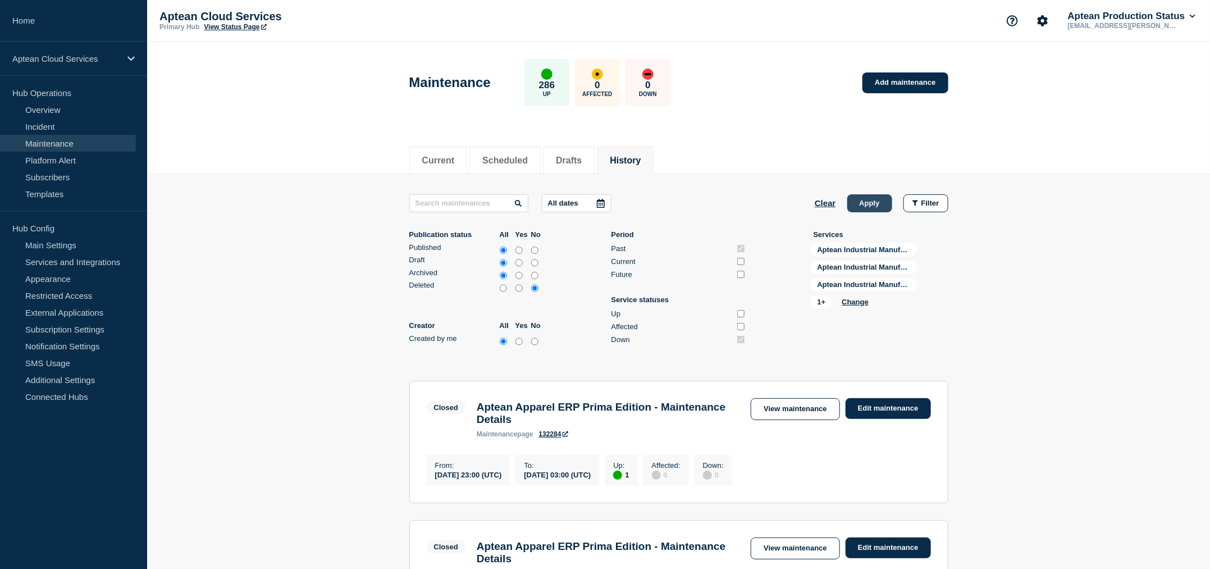
click at [868, 206] on button "Apply" at bounding box center [869, 203] width 45 height 18
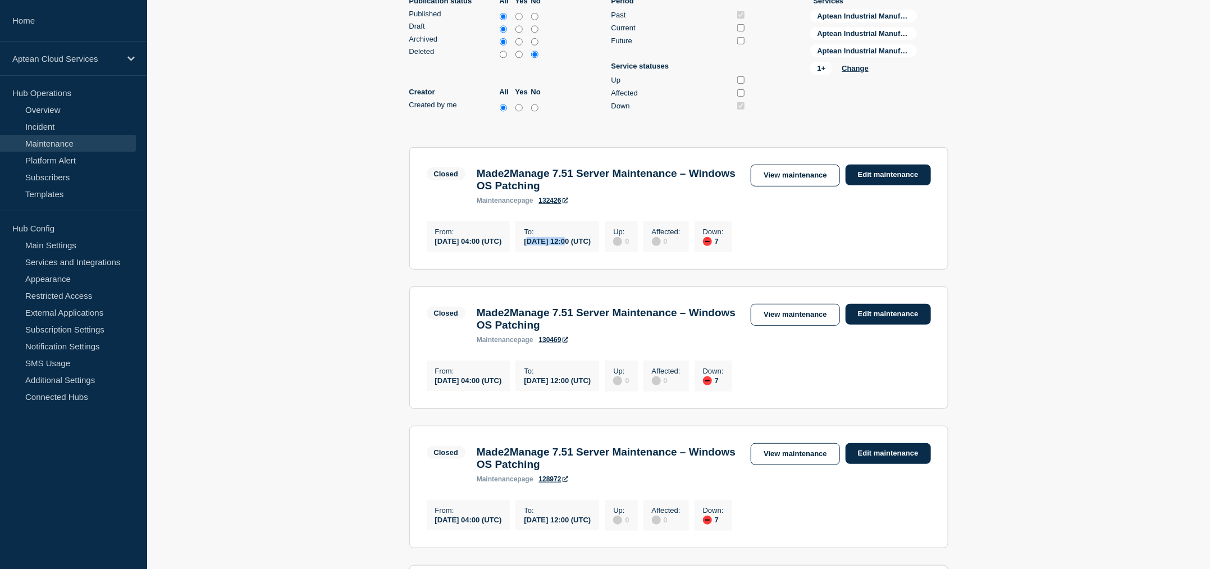
drag, startPoint x: 594, startPoint y: 247, endPoint x: 551, endPoint y: 244, distance: 43.3
click at [551, 244] on div "[DATE] 12:00 (UTC)" at bounding box center [557, 241] width 67 height 10
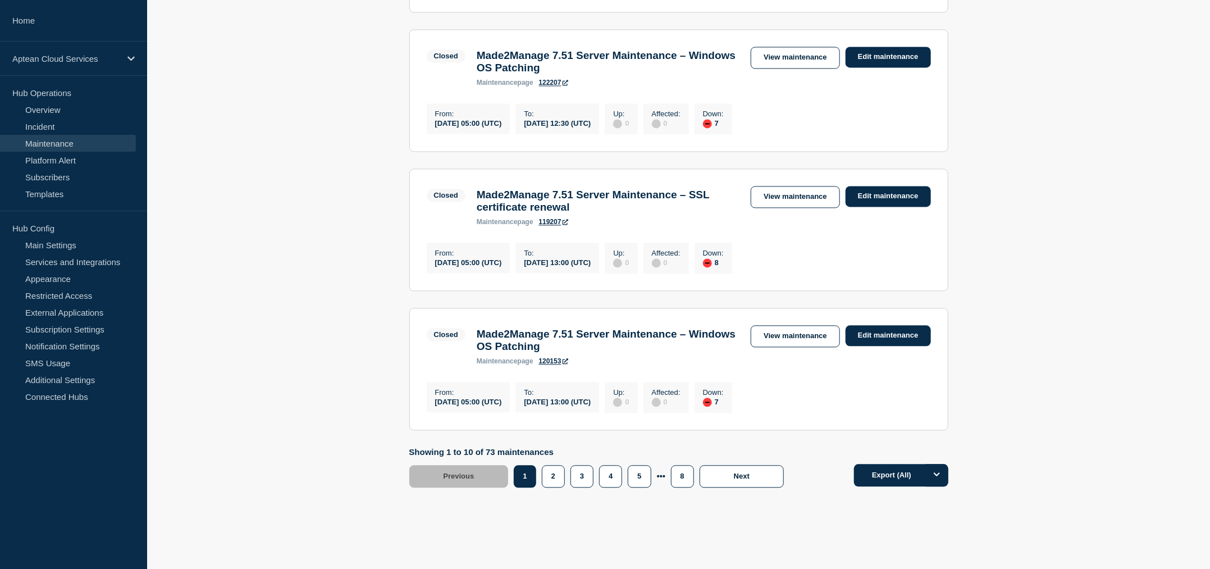
scroll to position [1330, 0]
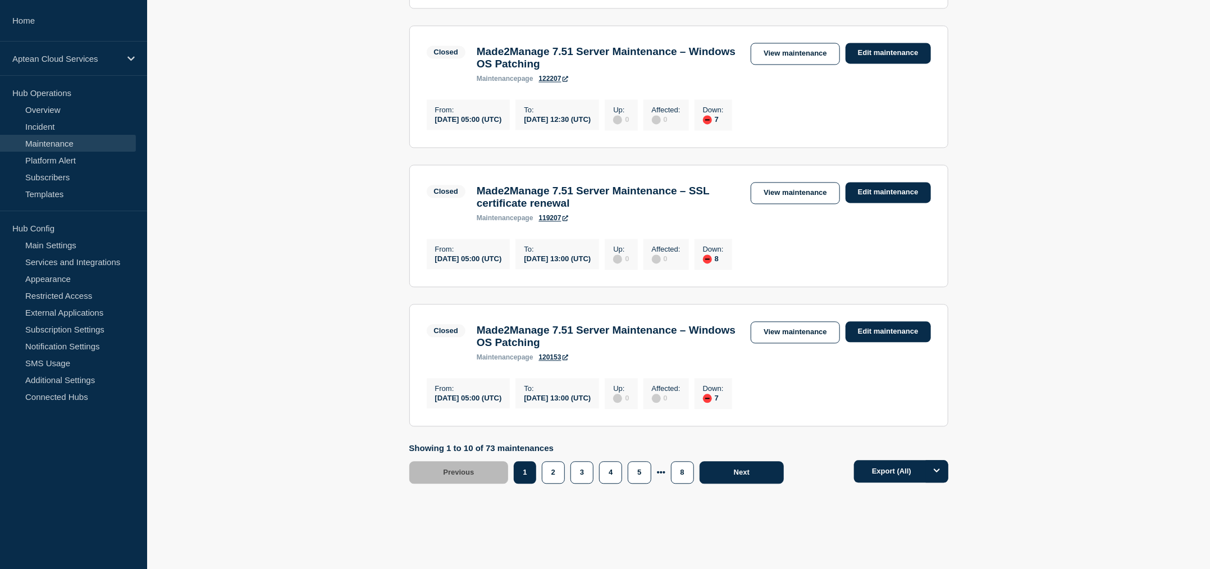
click at [736, 476] on span "Next" at bounding box center [742, 472] width 16 height 8
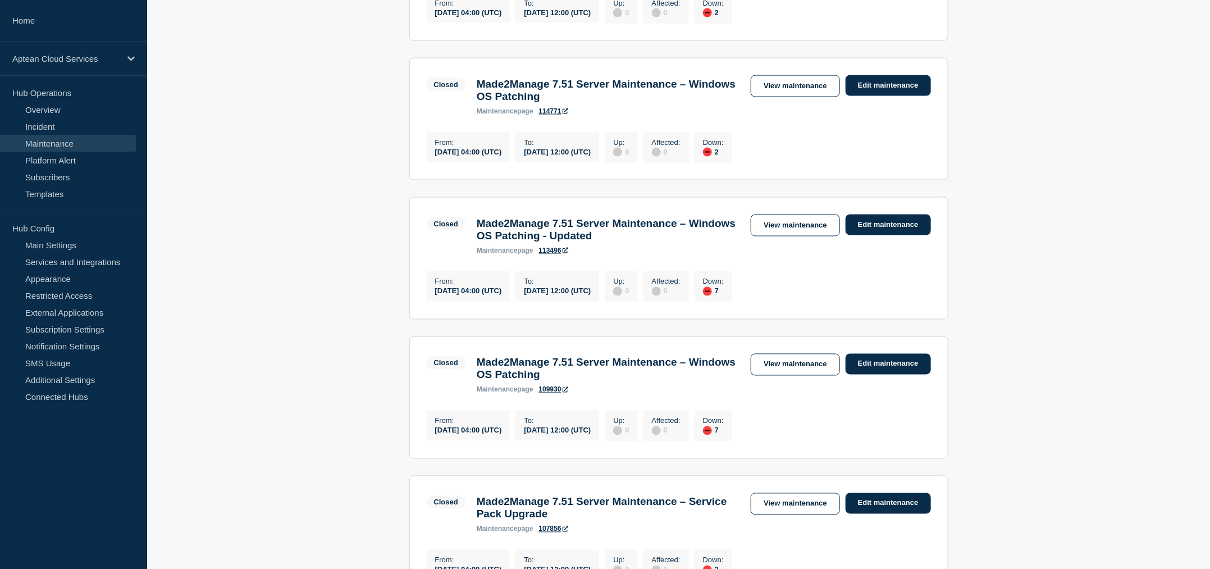
scroll to position [1020, 0]
drag, startPoint x: 619, startPoint y: 181, endPoint x: 569, endPoint y: 177, distance: 50.7
click at [569, 156] on div "[DATE] 12:00 (UTC)" at bounding box center [557, 151] width 67 height 10
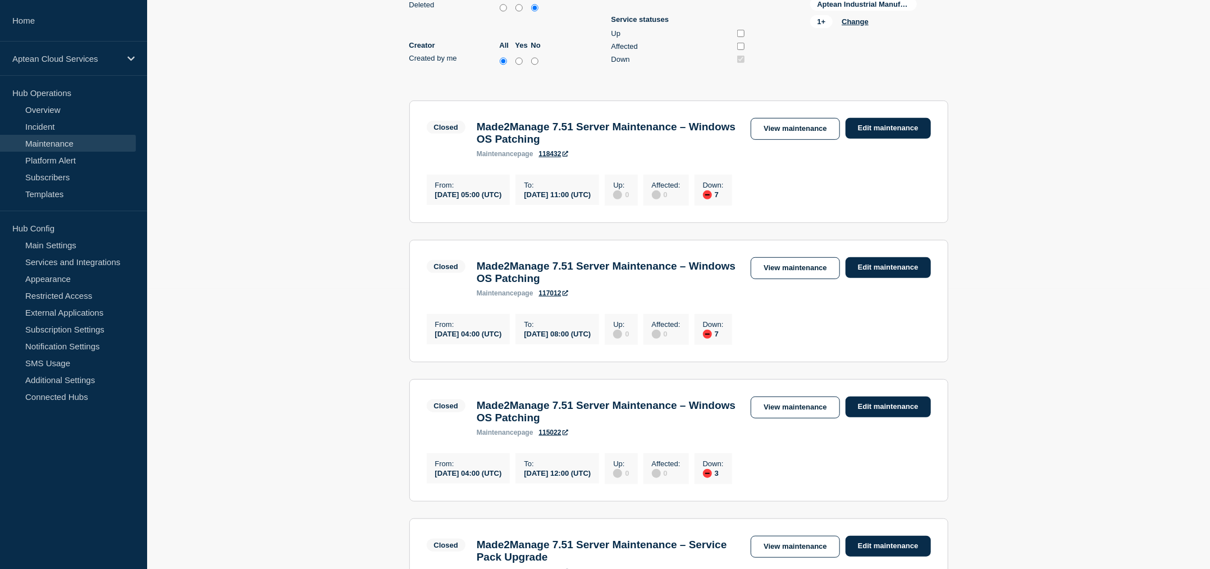
scroll to position [282, 0]
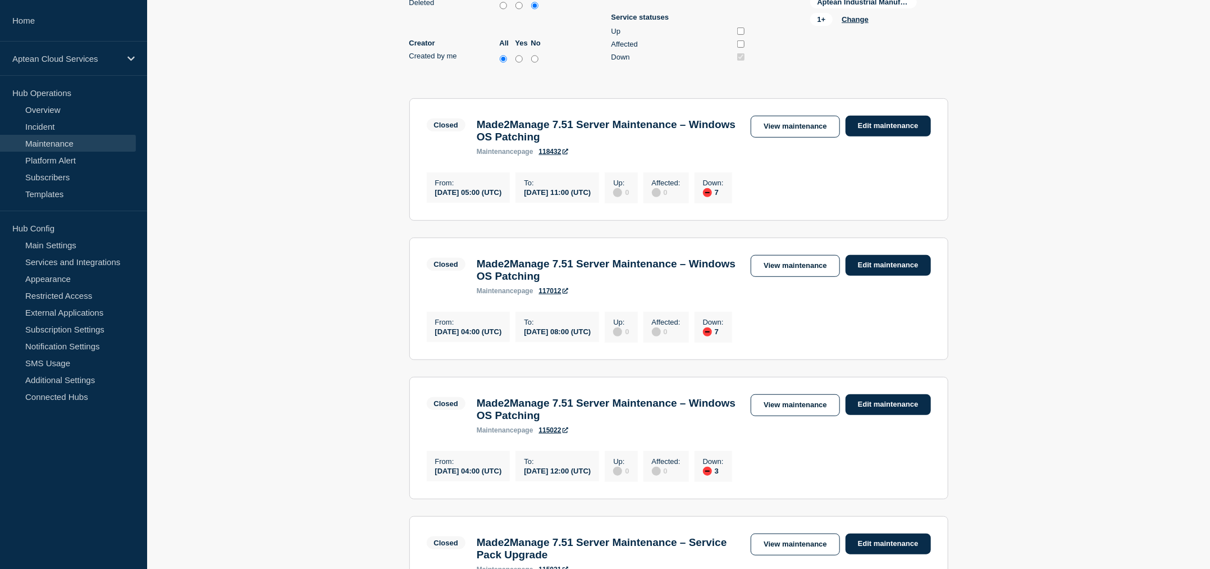
click at [732, 189] on div "Down : 7" at bounding box center [714, 187] width 38 height 31
click at [712, 197] on div "down" at bounding box center [707, 192] width 9 height 9
click at [724, 336] on div "7" at bounding box center [713, 331] width 21 height 10
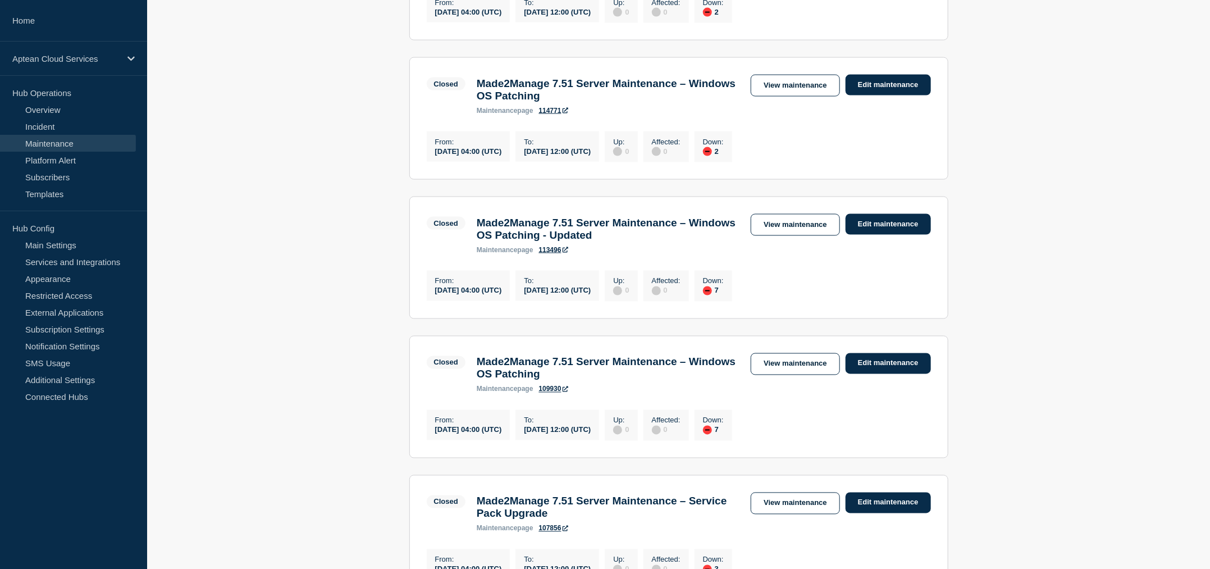
scroll to position [1399, 0]
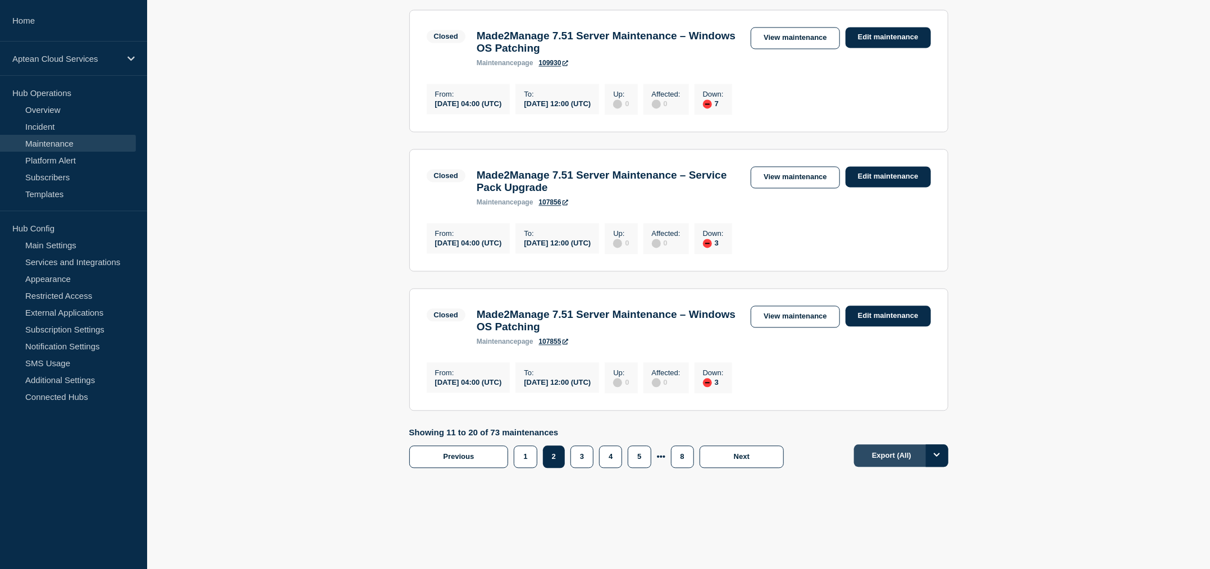
click at [887, 453] on button "Export (All)" at bounding box center [901, 455] width 94 height 22
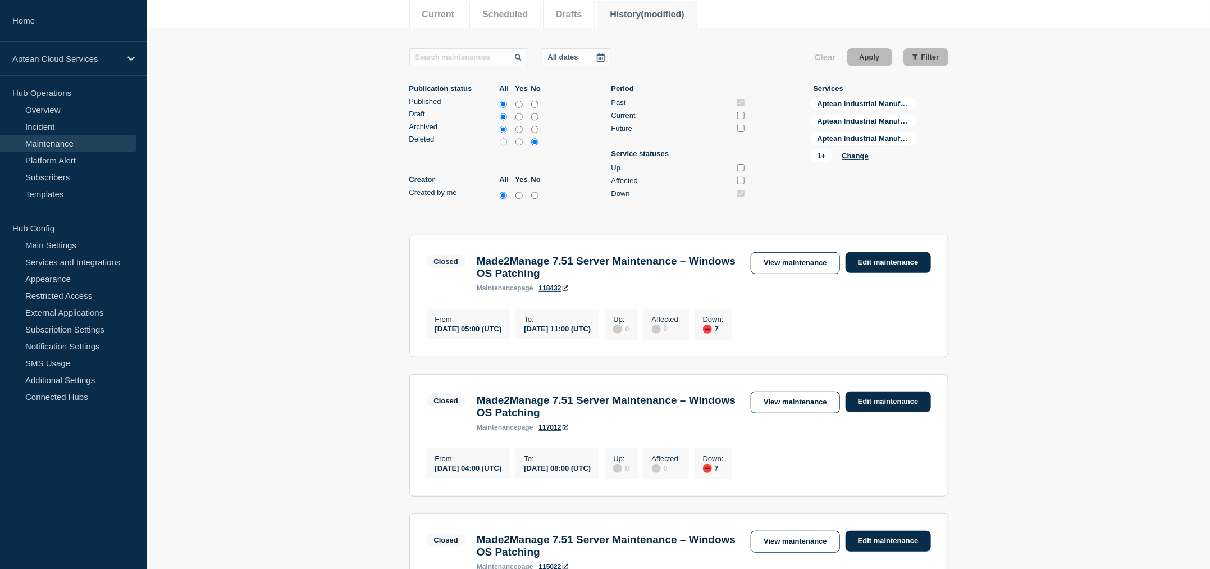
scroll to position [0, 0]
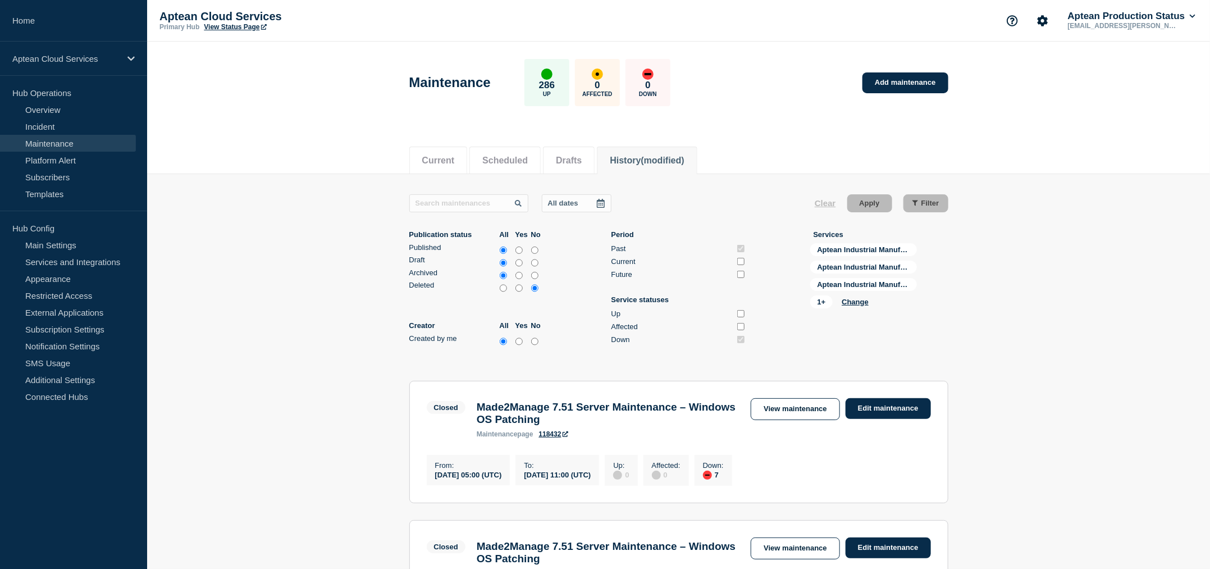
click at [603, 206] on icon at bounding box center [600, 203] width 9 height 9
click at [737, 197] on div "All dates Clear Apply Filter" at bounding box center [678, 203] width 539 height 18
click at [605, 204] on icon at bounding box center [600, 203] width 9 height 9
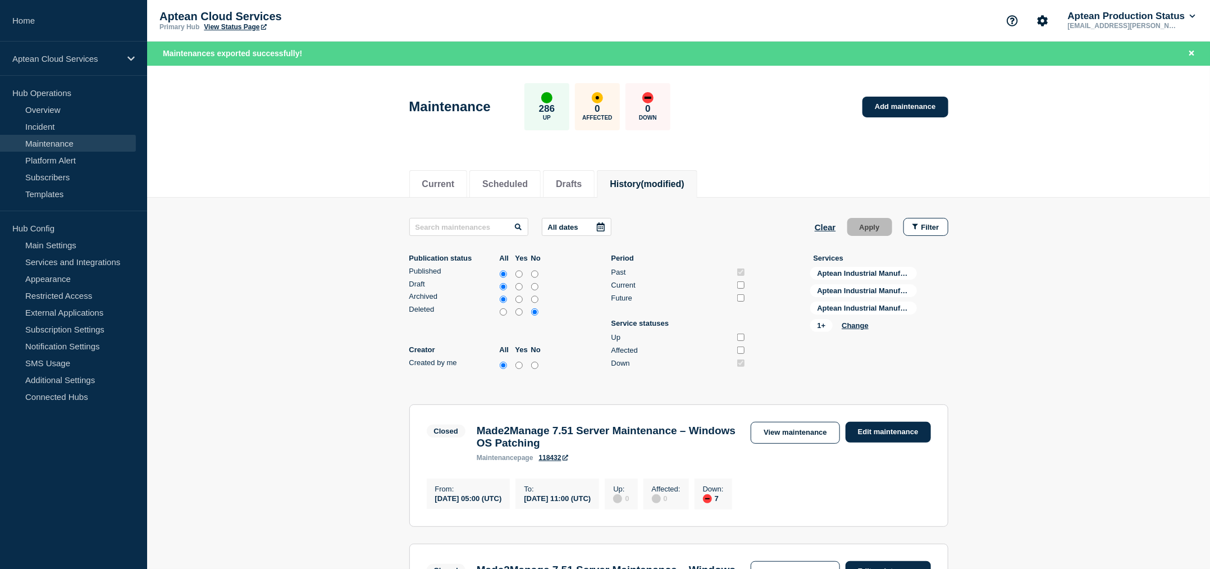
click at [604, 231] on div at bounding box center [601, 226] width 20 height 17
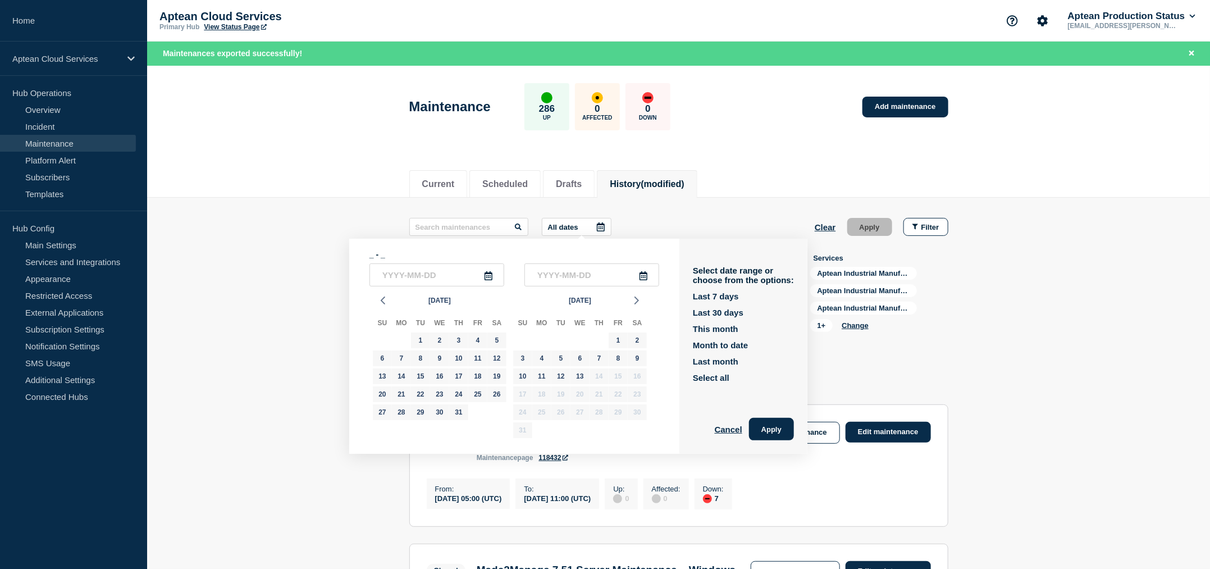
click at [489, 273] on icon at bounding box center [489, 275] width 8 height 9
click at [381, 295] on icon "button" at bounding box center [382, 300] width 13 height 13
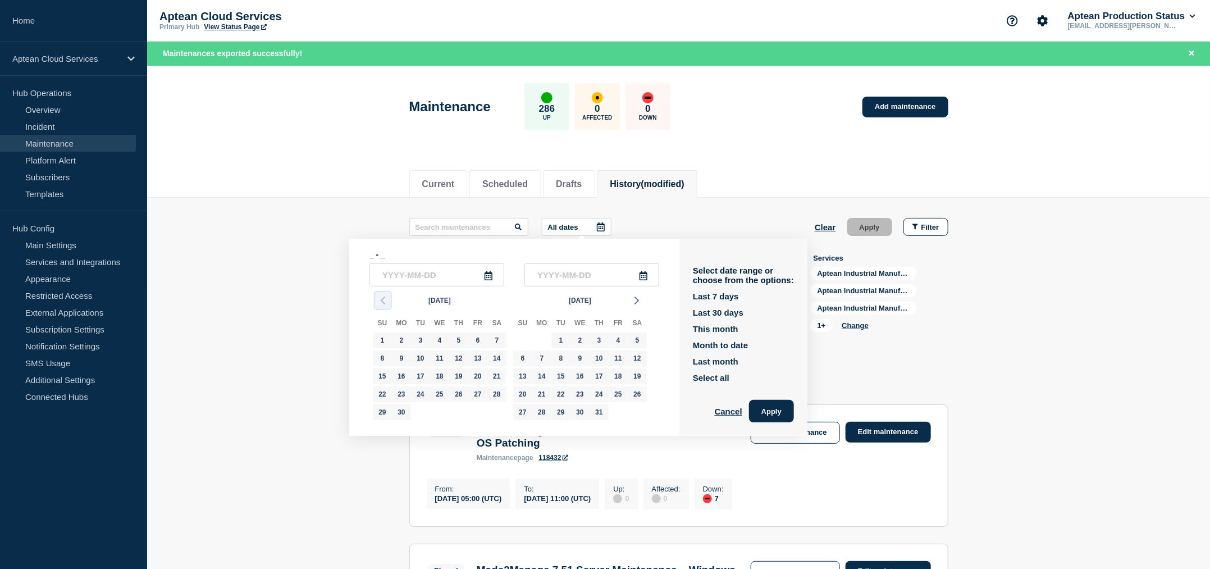
click at [381, 295] on icon "button" at bounding box center [382, 300] width 13 height 13
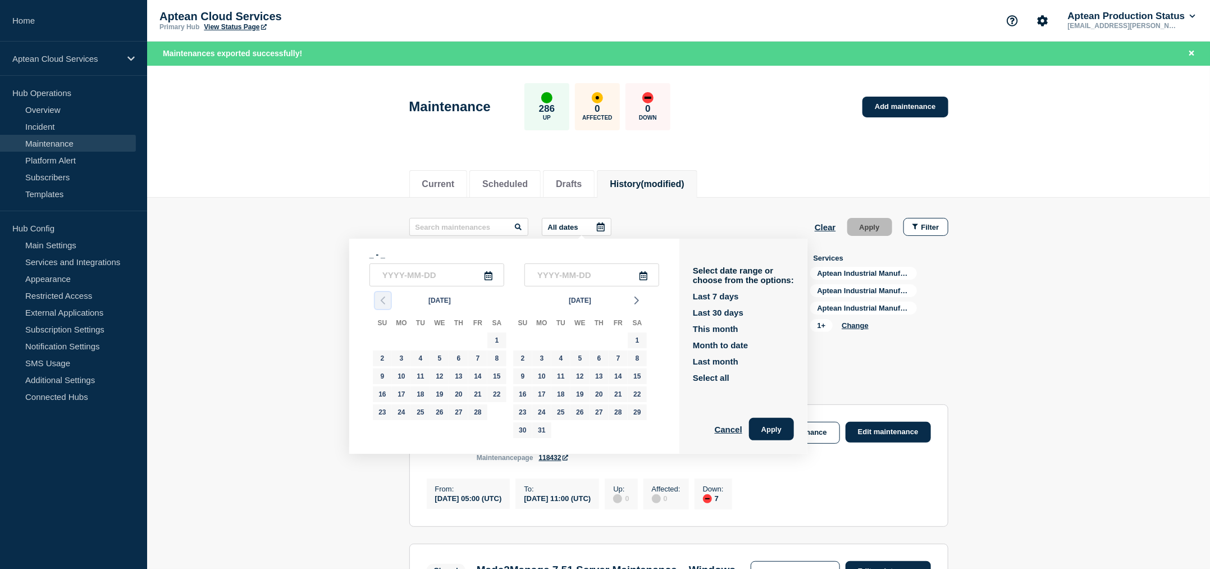
click at [381, 295] on icon "button" at bounding box center [382, 300] width 13 height 13
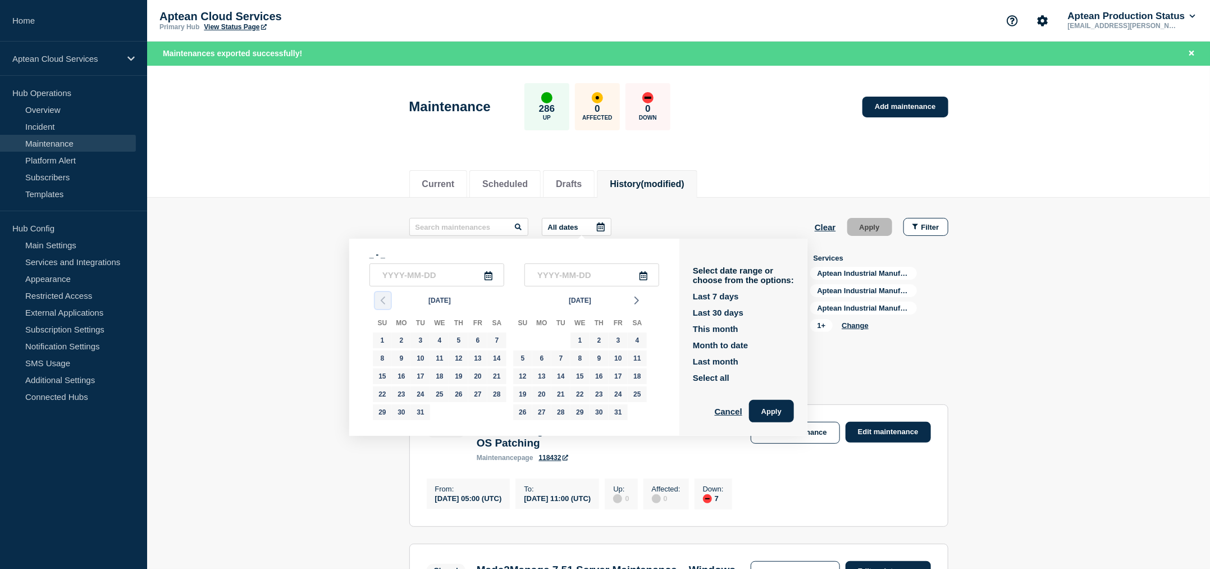
click at [381, 295] on icon "button" at bounding box center [382, 300] width 13 height 13
click at [419, 339] on div "1" at bounding box center [421, 340] width 16 height 16
click at [648, 271] on icon at bounding box center [643, 275] width 9 height 9
click at [638, 302] on icon "button" at bounding box center [636, 300] width 13 height 13
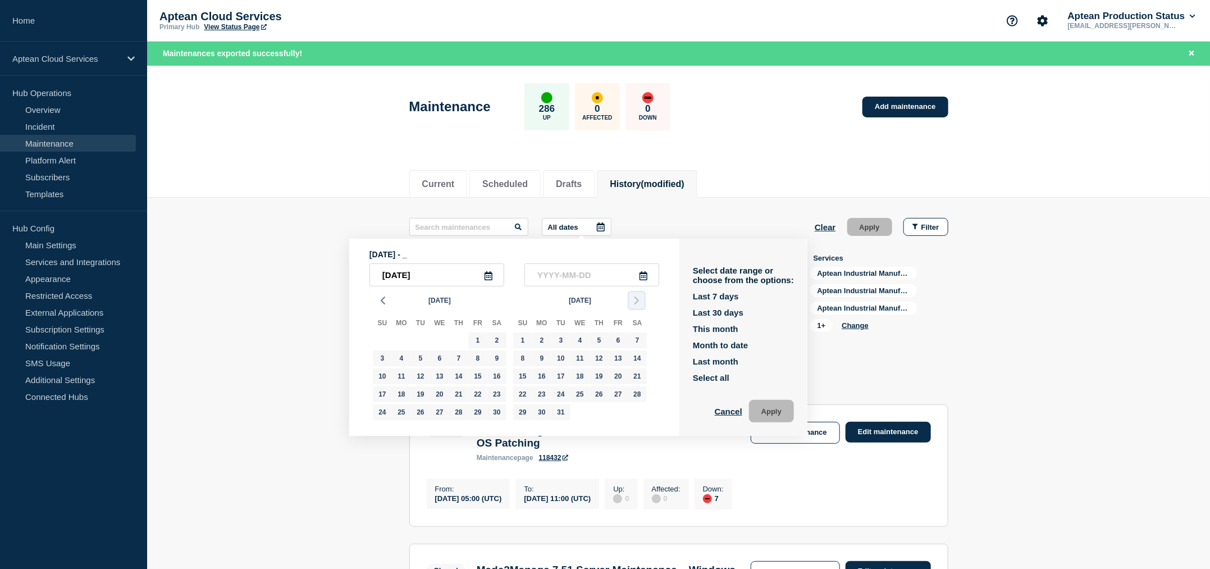
click at [638, 302] on icon "button" at bounding box center [636, 300] width 13 height 13
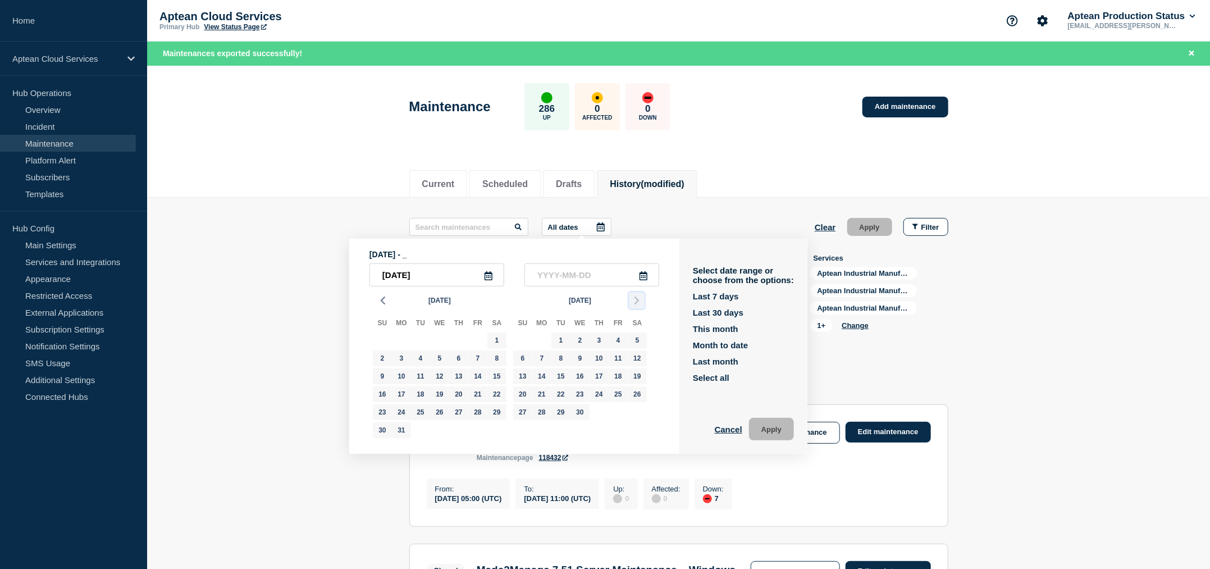
click at [638, 302] on icon "button" at bounding box center [636, 300] width 13 height 13
click at [637, 302] on icon "button" at bounding box center [636, 300] width 13 height 13
click at [636, 302] on icon "button" at bounding box center [636, 300] width 13 height 13
click at [583, 371] on div "13" at bounding box center [580, 376] width 16 height 16
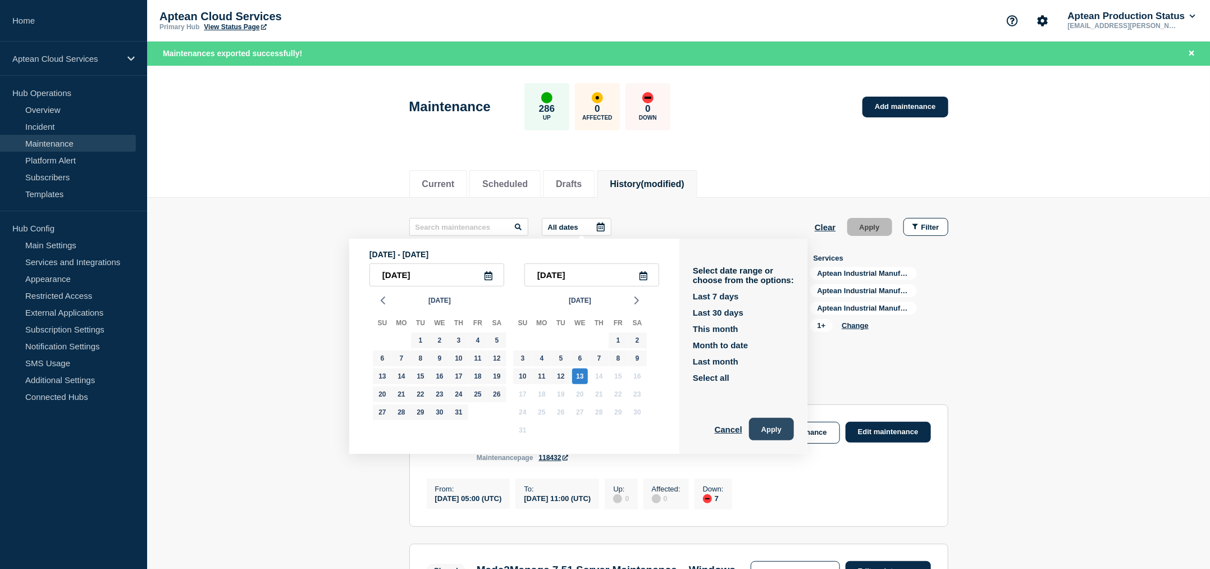
click at [780, 428] on button "Apply" at bounding box center [771, 429] width 45 height 22
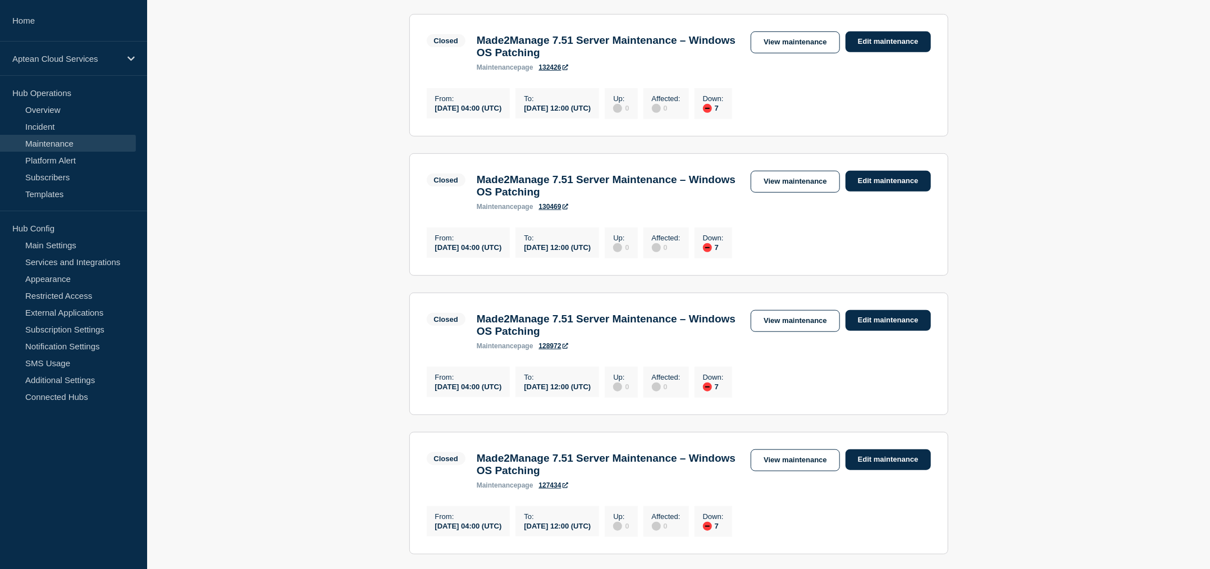
scroll to position [368, 0]
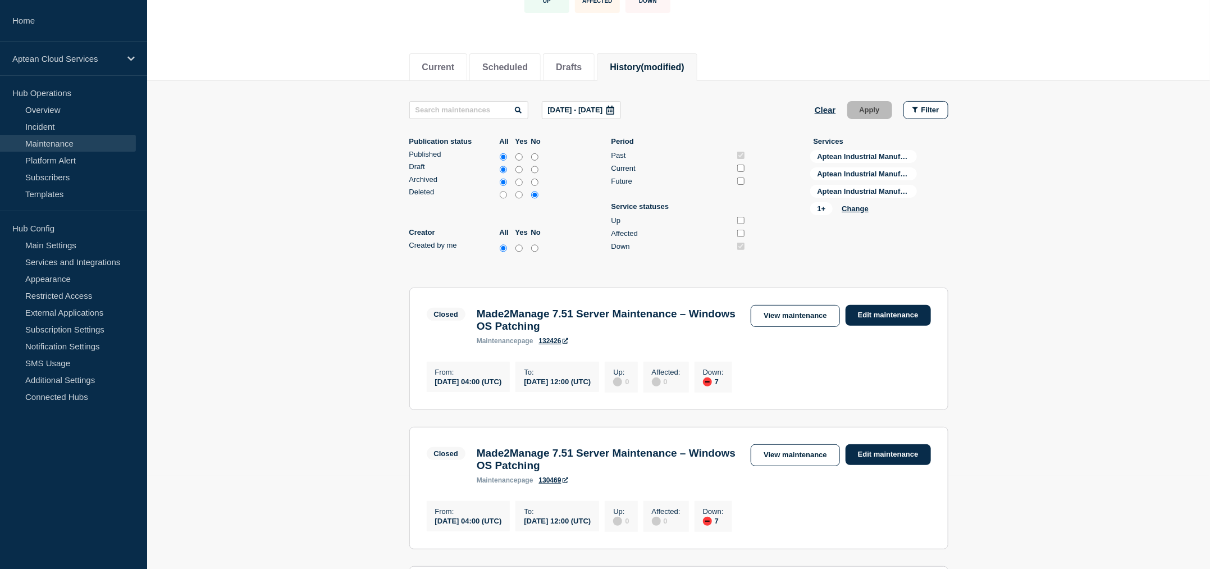
scroll to position [0, 0]
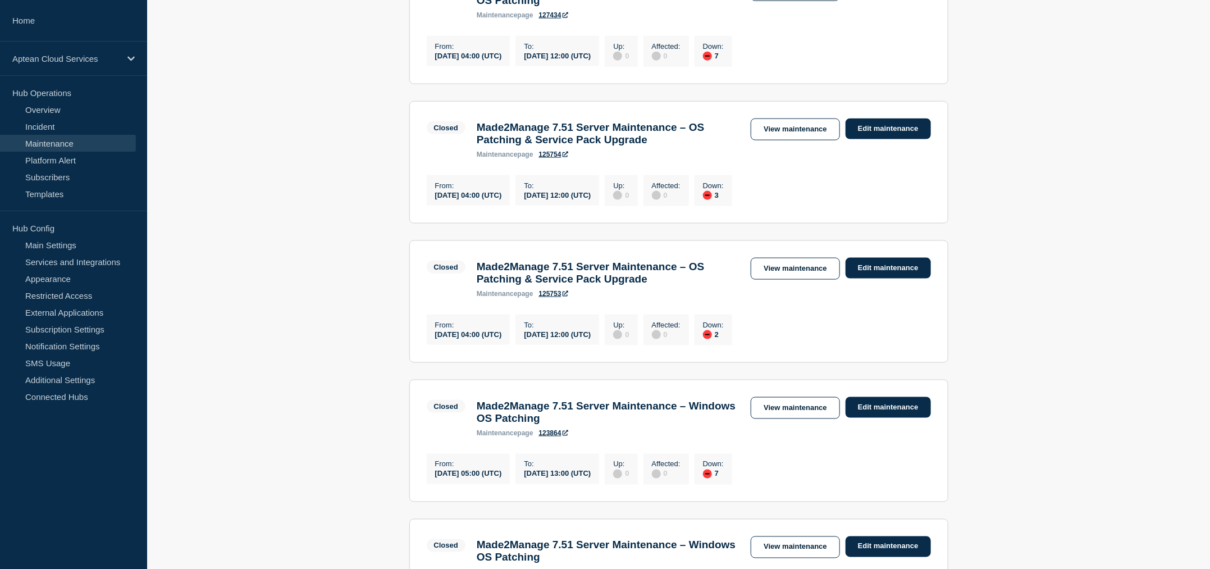
scroll to position [848, 0]
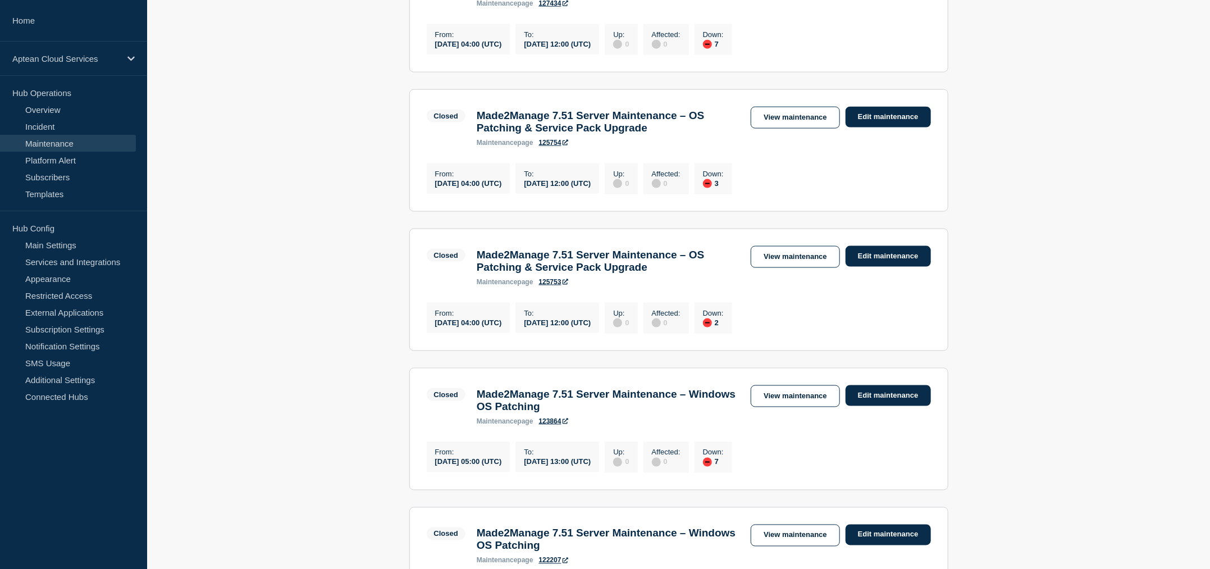
click at [290, 331] on main "[DATE] - [DATE] Clear Apply Filter Publication status All Yes No Published Draf…" at bounding box center [678, 125] width 1063 height 1599
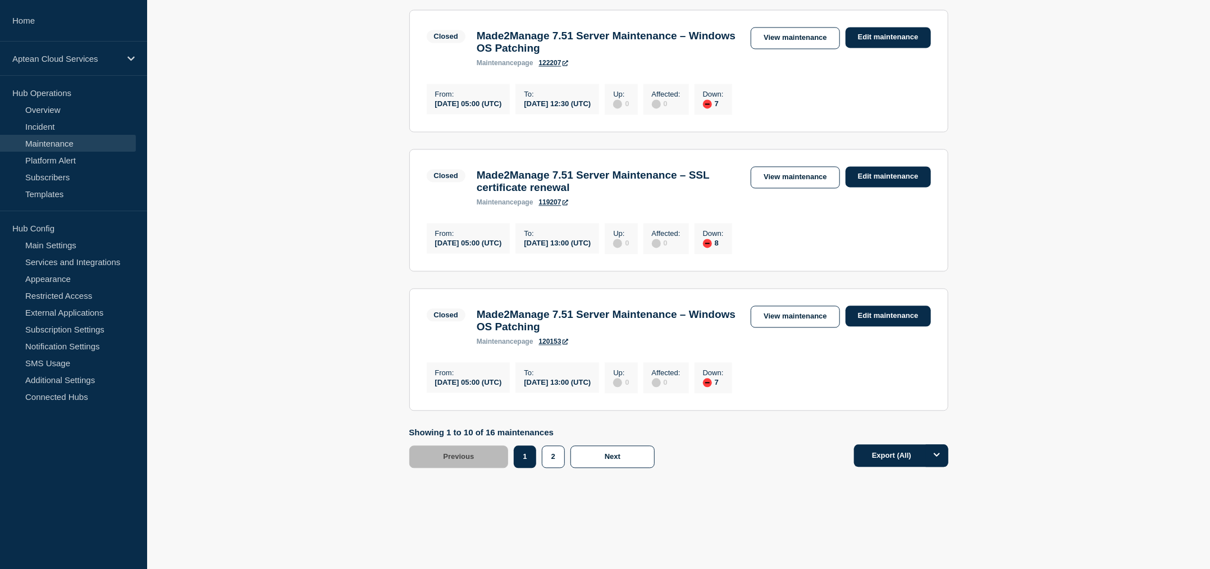
scroll to position [1399, 0]
click at [605, 458] on span "Next" at bounding box center [613, 456] width 16 height 8
click at [939, 453] on icon "Options" at bounding box center [937, 454] width 7 height 7
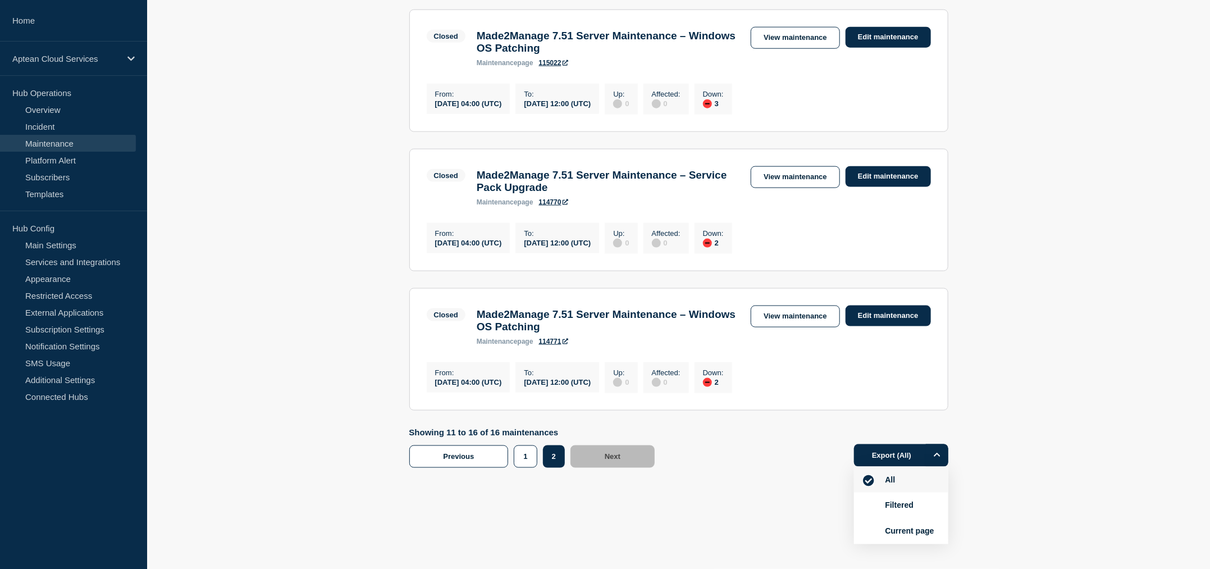
click at [896, 500] on button "Filtered" at bounding box center [899, 505] width 35 height 10
click at [879, 457] on button "Export (Filtered)" at bounding box center [897, 455] width 99 height 22
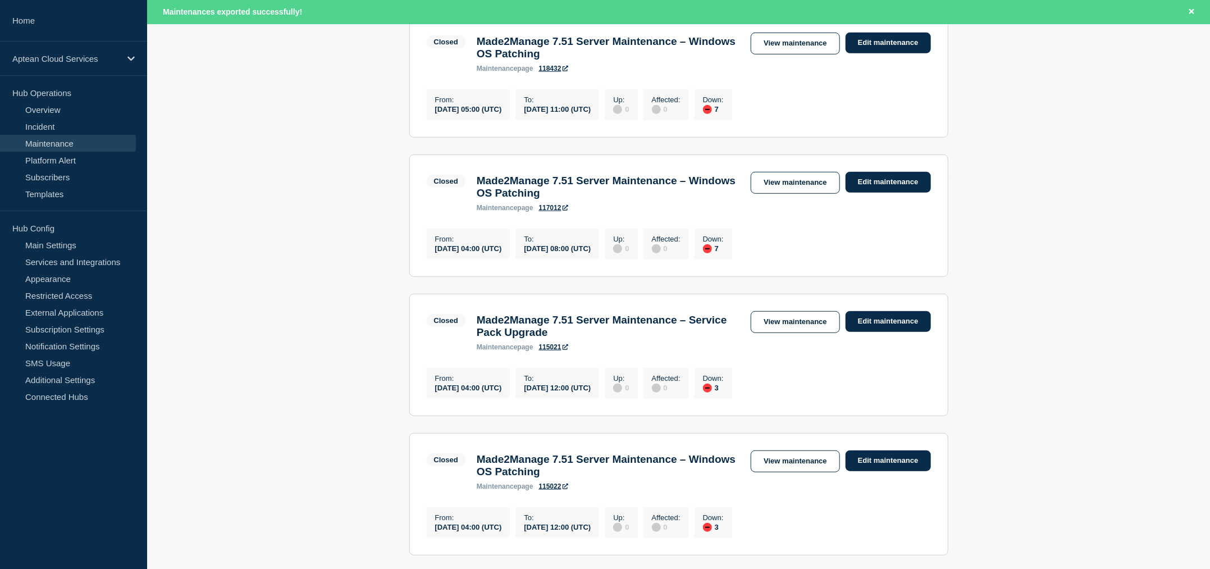
scroll to position [390, 0]
click at [1125, 313] on main "[DATE] - [DATE] Clear Apply Filter Publication status All Yes No Published Draf…" at bounding box center [678, 328] width 1063 height 1042
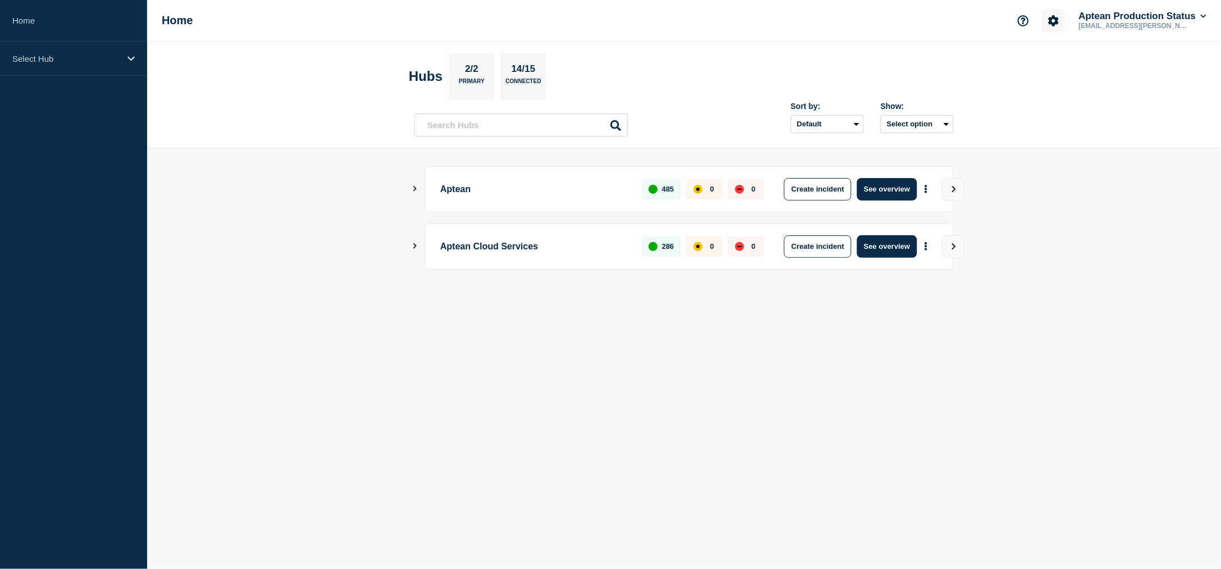
click at [781, 17] on icon "Account settings" at bounding box center [1053, 20] width 11 height 11
click at [781, 64] on link "Team Members" at bounding box center [1054, 66] width 58 height 10
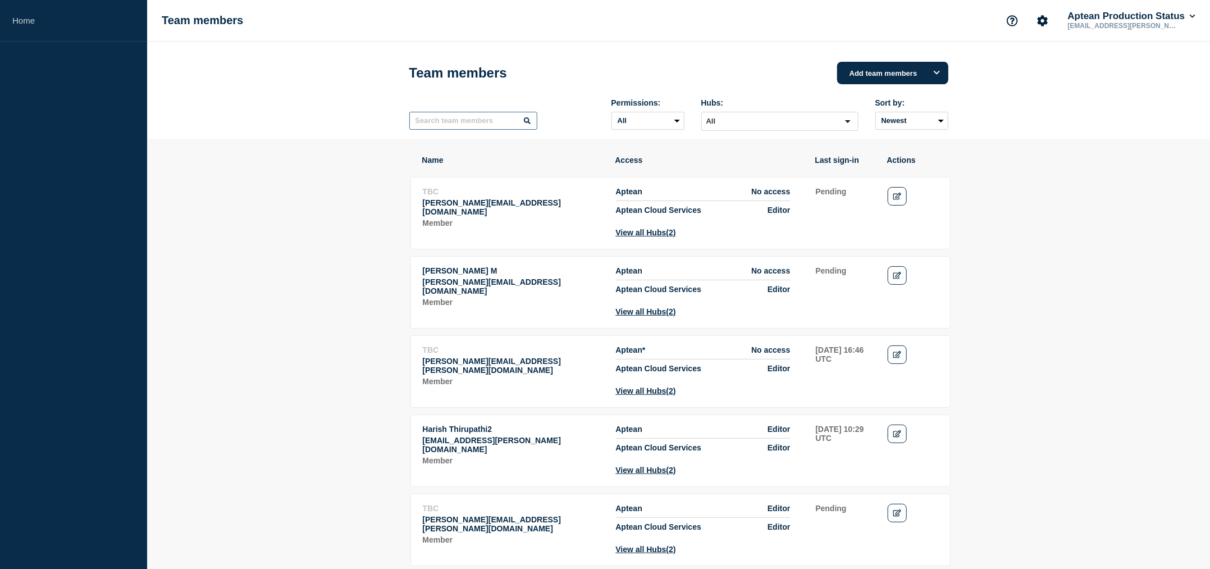
click at [483, 124] on input "text" at bounding box center [473, 121] width 128 height 18
type input "anand"
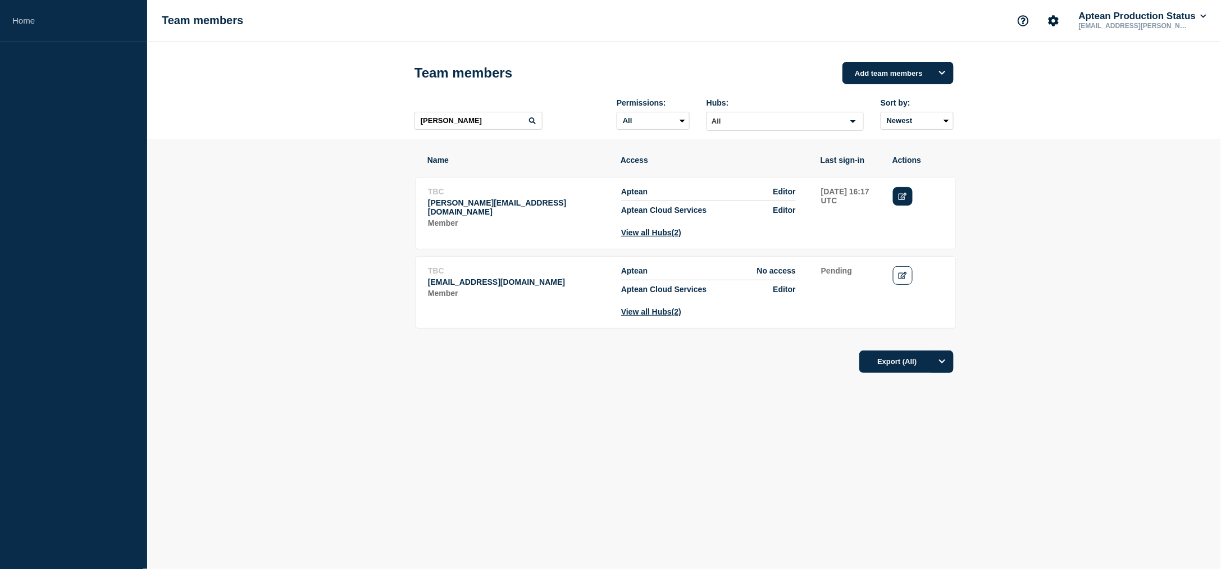
click at [781, 199] on icon "Edit" at bounding box center [902, 196] width 8 height 7
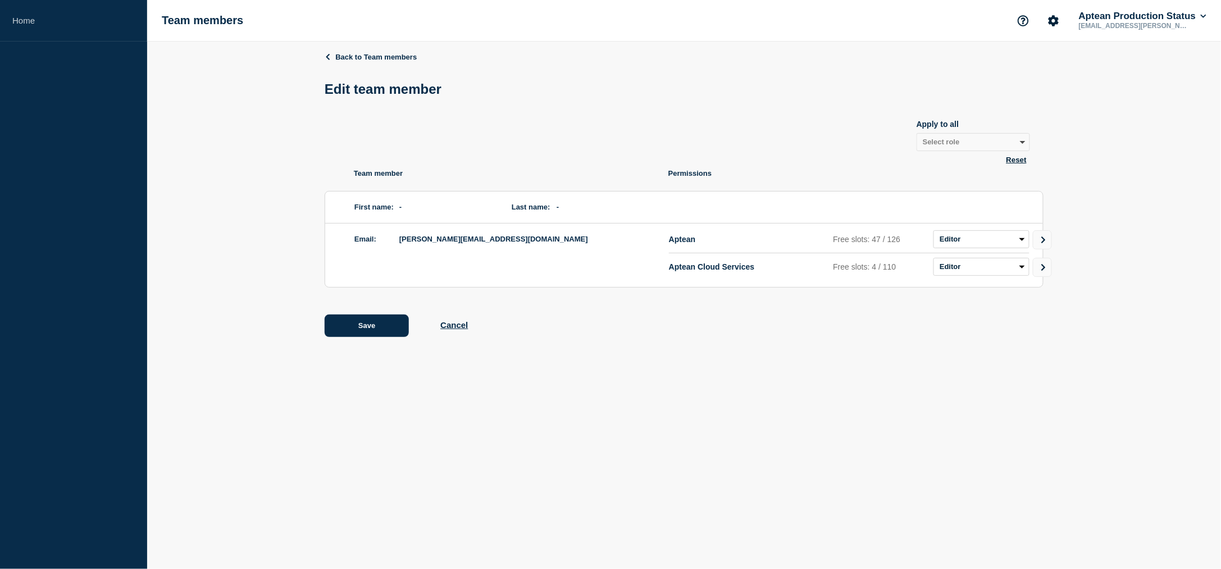
click at [781, 269] on icon "Go to Connected Hubs" at bounding box center [1043, 267] width 4 height 7
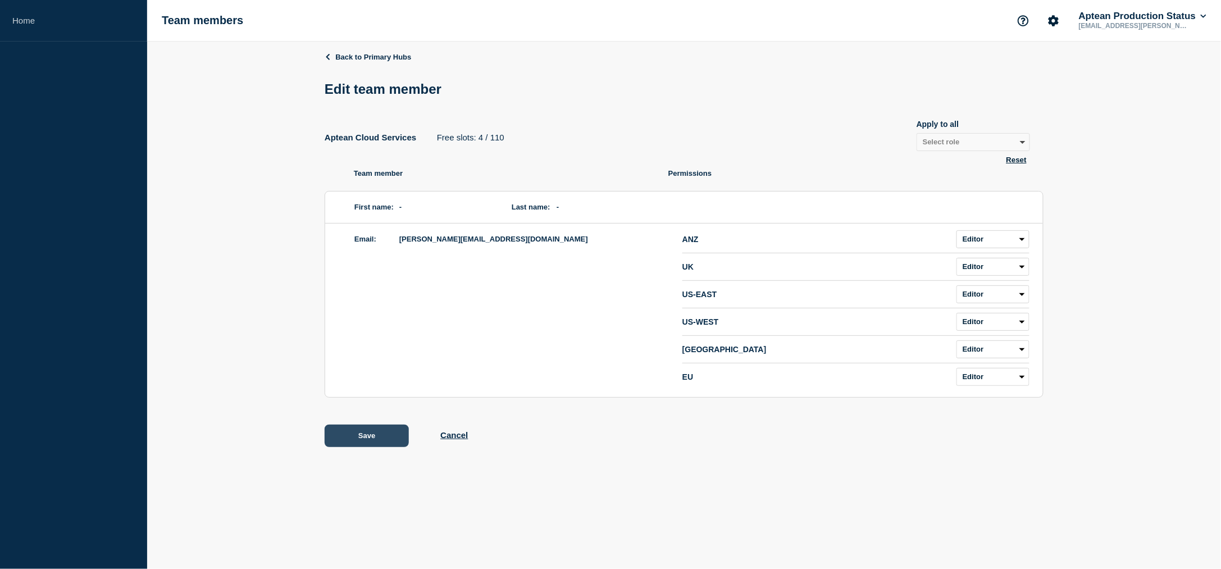
click at [358, 363] on button "Save" at bounding box center [367, 436] width 84 height 22
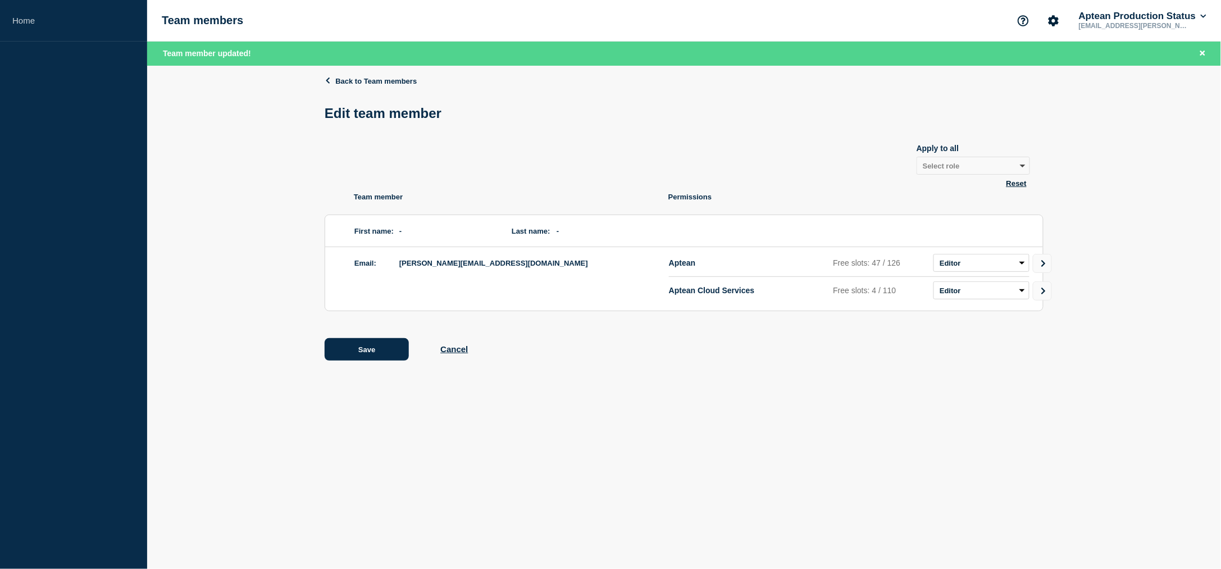
click at [349, 76] on div "Back to Team members Edit team member Apply to all Select role Admin Manager Ed…" at bounding box center [684, 227] width 719 height 322
click at [212, 239] on div "Back to Team members Edit team member Apply to all Select role Admin Manager Ed…" at bounding box center [684, 227] width 1074 height 322
